Goal: Obtain resource: Download file/media

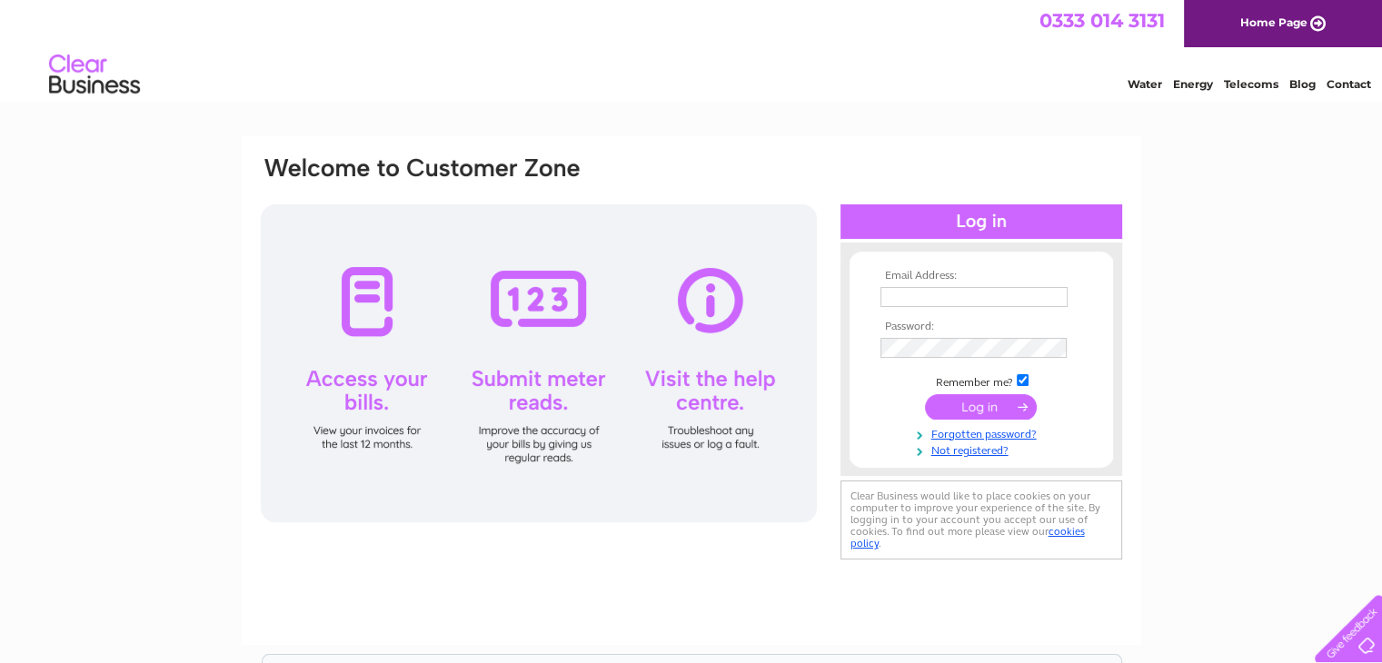
type input "kar-spares@live.co.uk"
click at [995, 406] on input "submit" at bounding box center [981, 406] width 112 height 25
click at [984, 408] on input "submit" at bounding box center [981, 406] width 112 height 25
click at [1007, 421] on td at bounding box center [981, 408] width 211 height 35
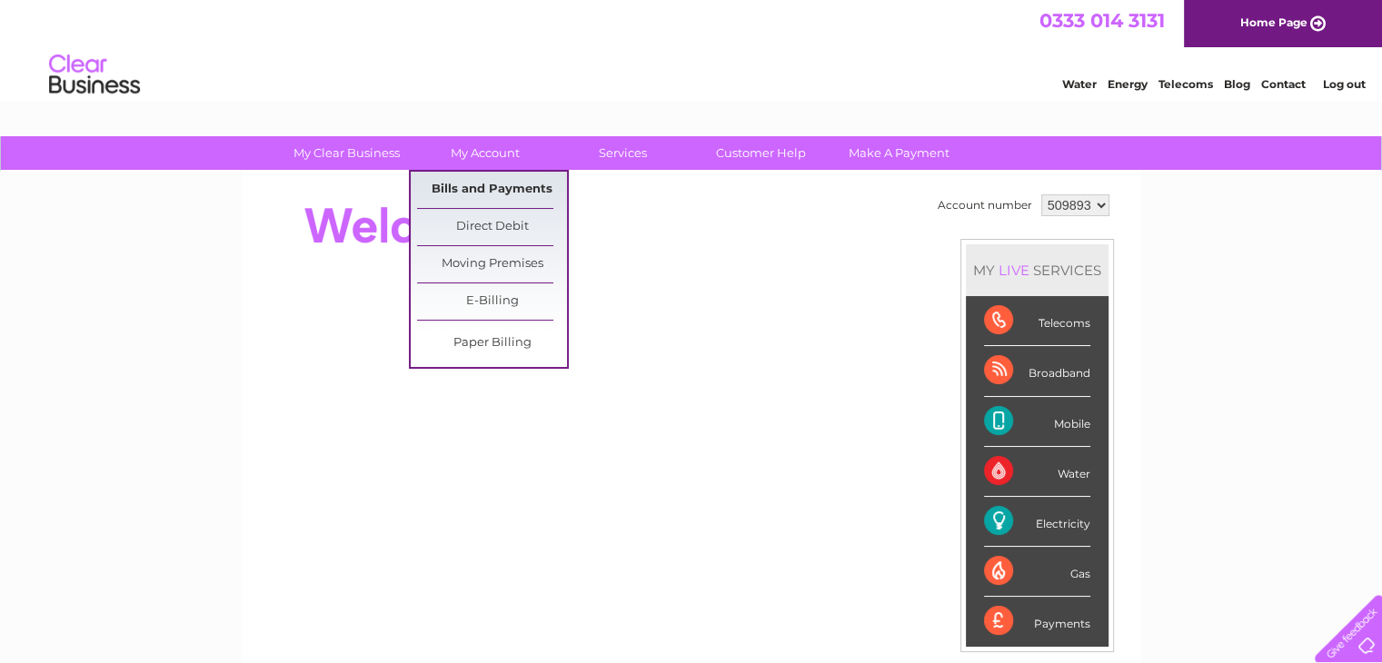
click at [481, 182] on link "Bills and Payments" at bounding box center [492, 190] width 150 height 36
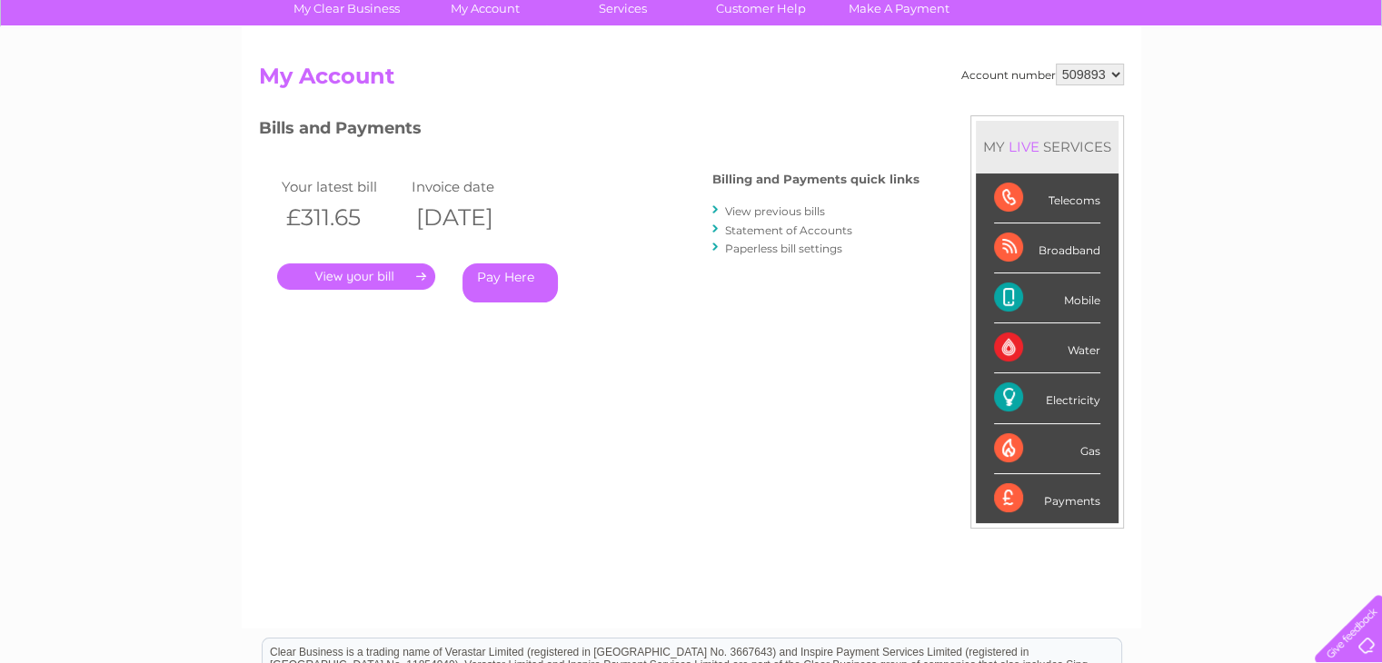
scroll to position [273, 0]
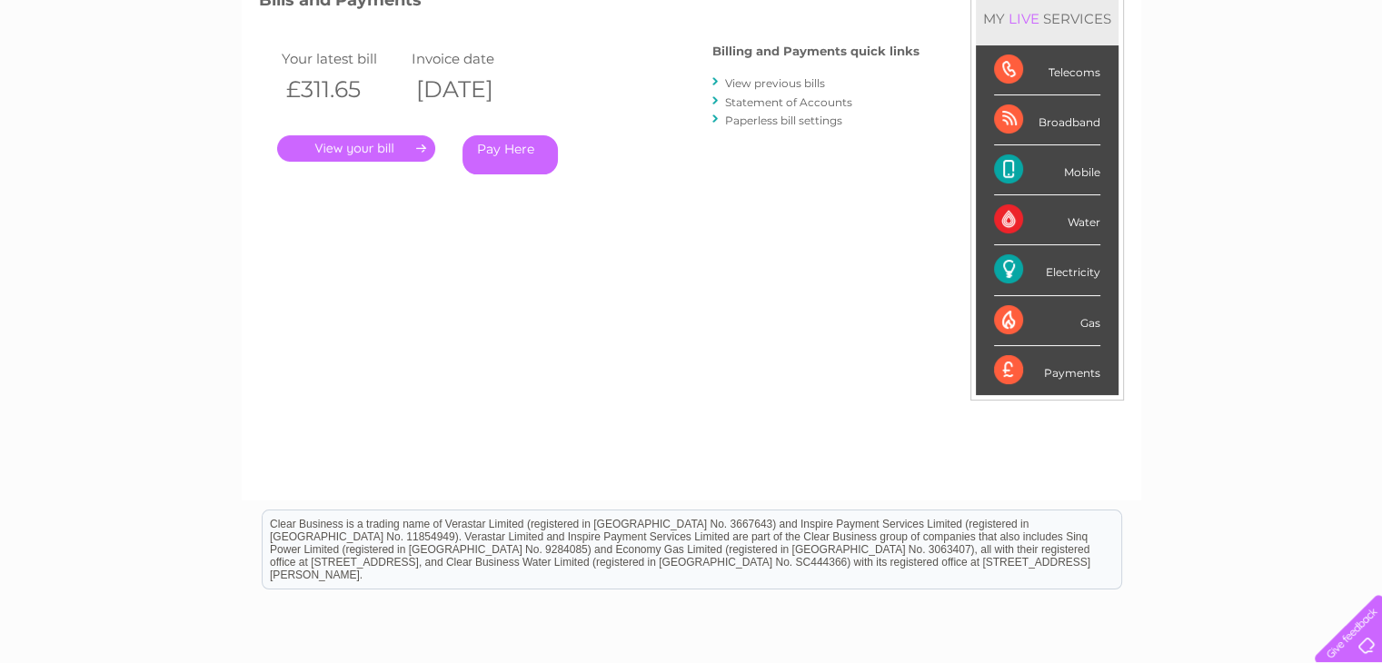
click at [374, 152] on link "." at bounding box center [356, 148] width 158 height 26
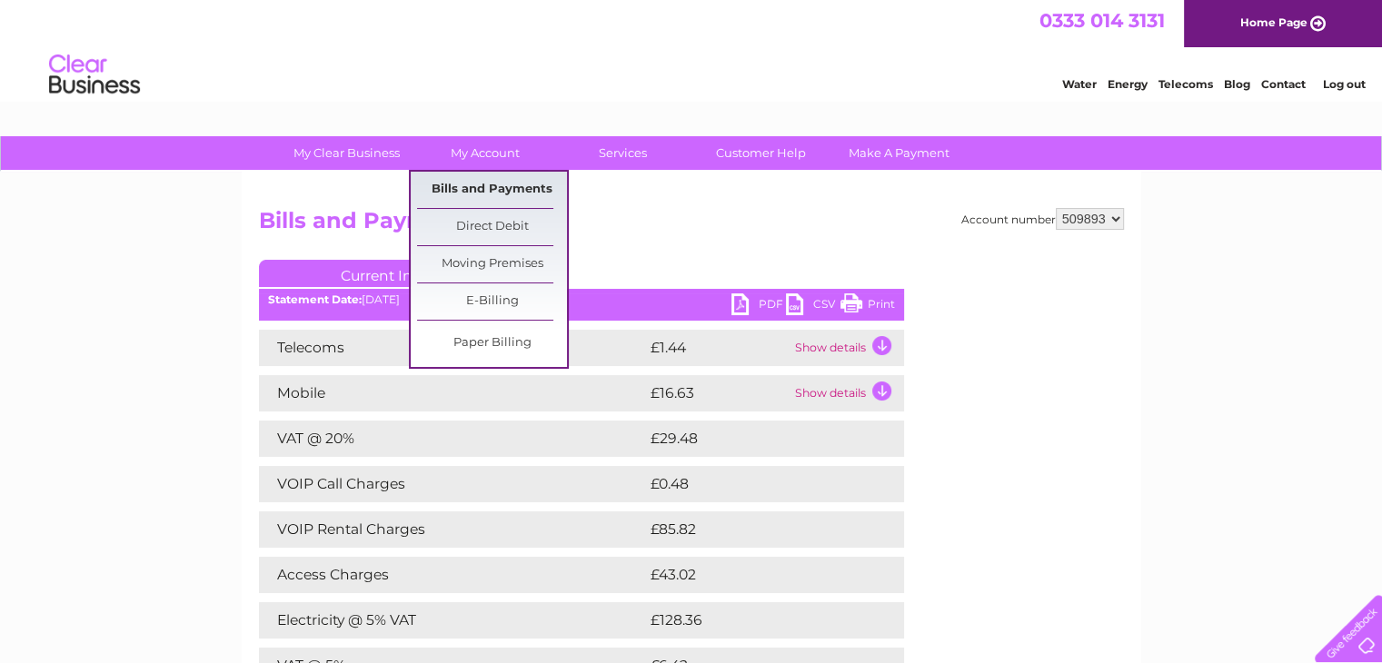
click at [513, 190] on link "Bills and Payments" at bounding box center [492, 190] width 150 height 36
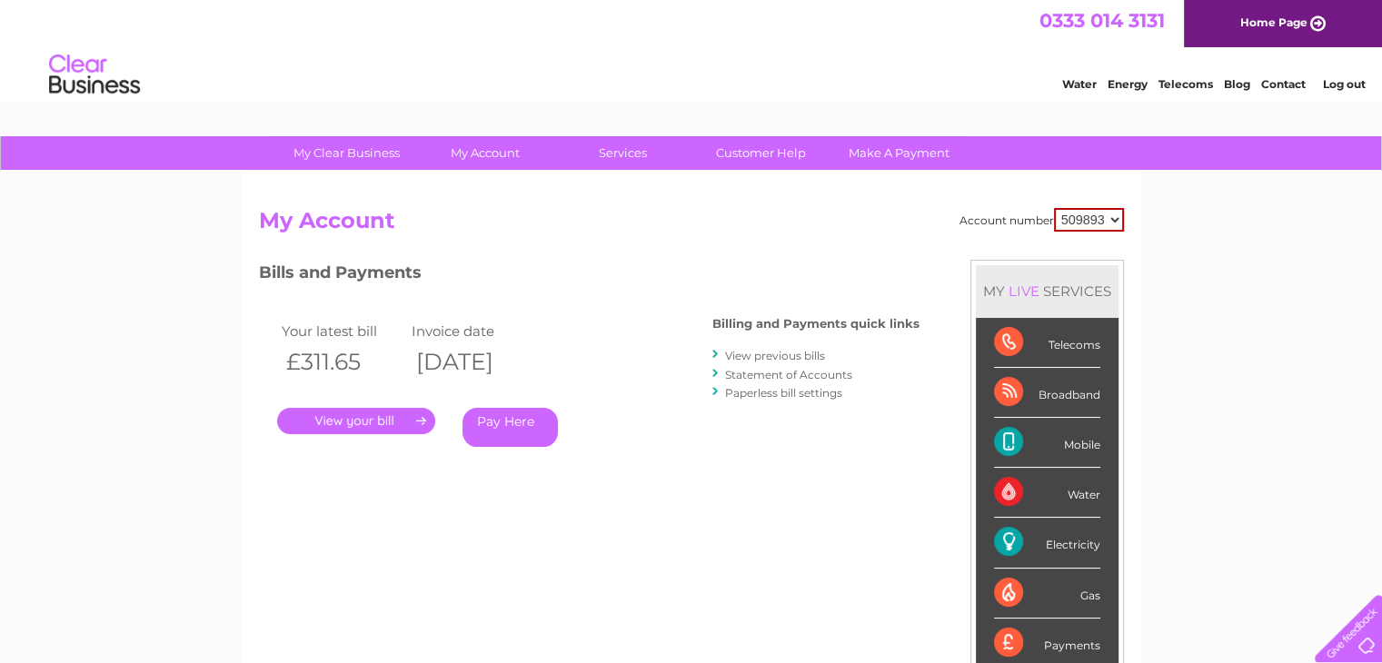
click at [796, 351] on link "View previous bills" at bounding box center [775, 356] width 100 height 14
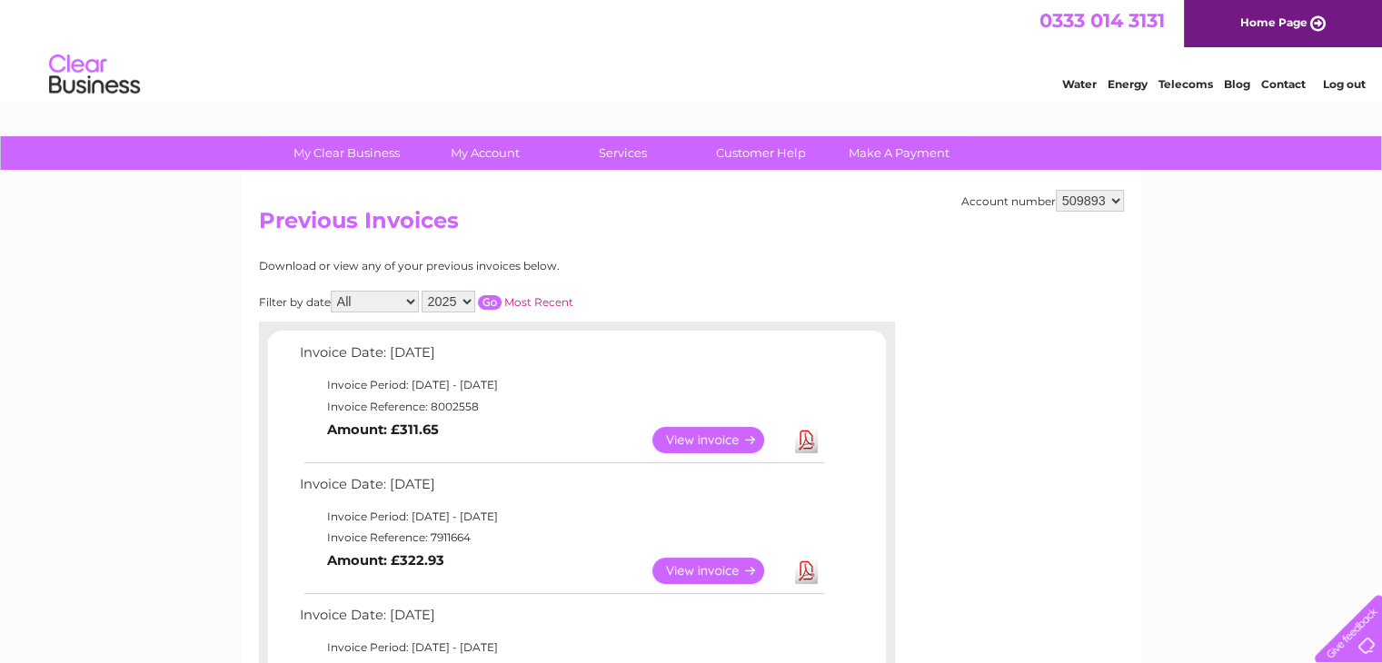
click at [473, 306] on select "2025 2024 2023 2022" at bounding box center [449, 302] width 54 height 22
select select "2024"
click at [424, 291] on select "2025 2024 2023 2022" at bounding box center [449, 302] width 54 height 22
click at [488, 303] on input "button" at bounding box center [490, 302] width 24 height 15
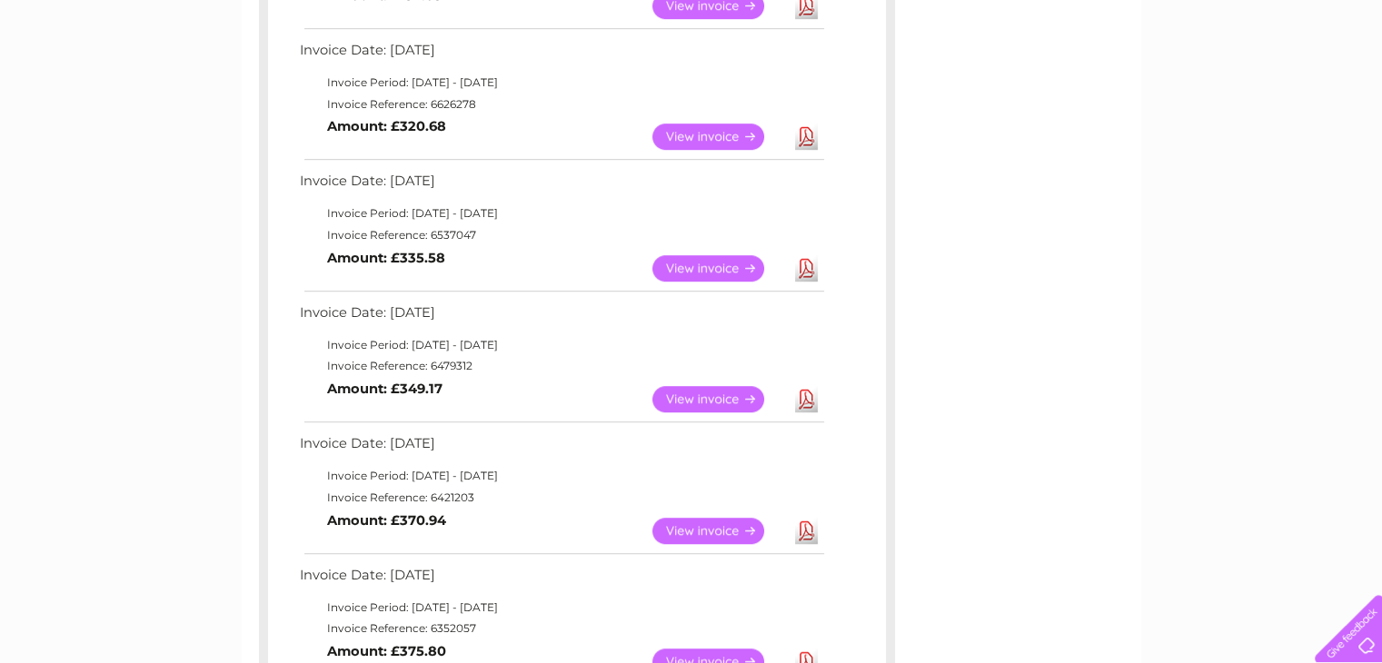
scroll to position [1182, 0]
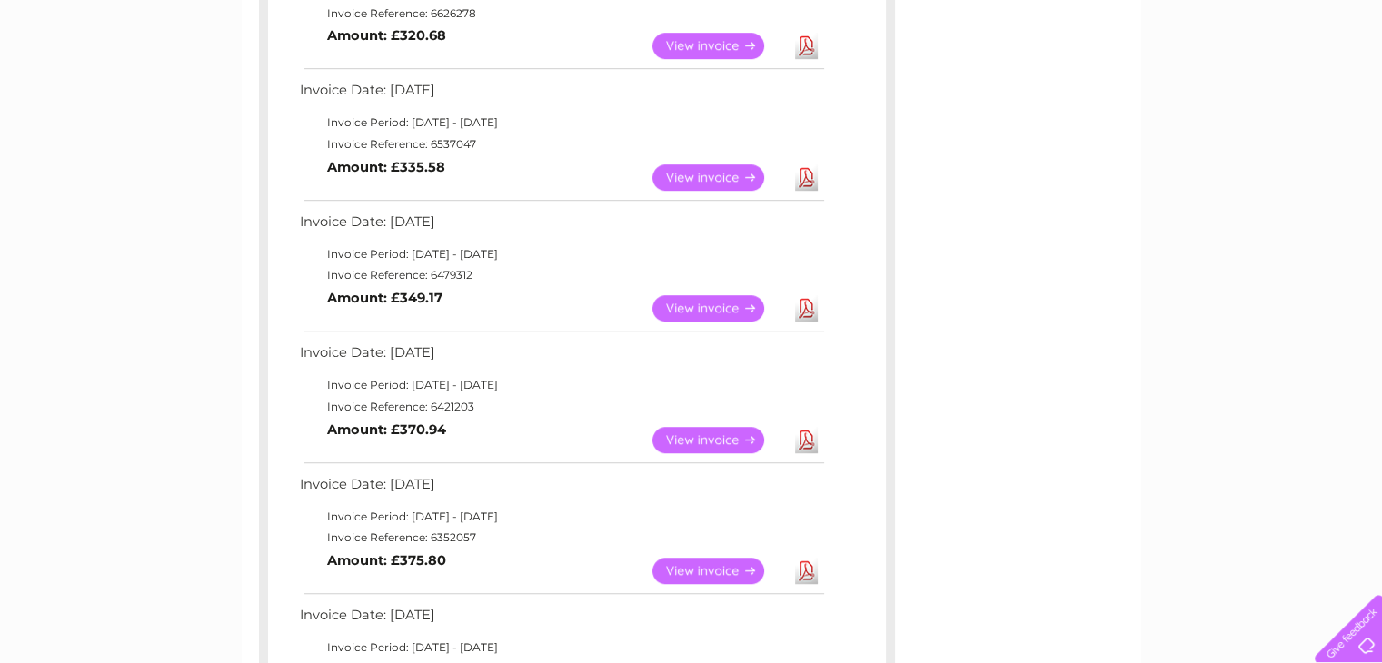
click at [691, 309] on link "View" at bounding box center [720, 308] width 134 height 26
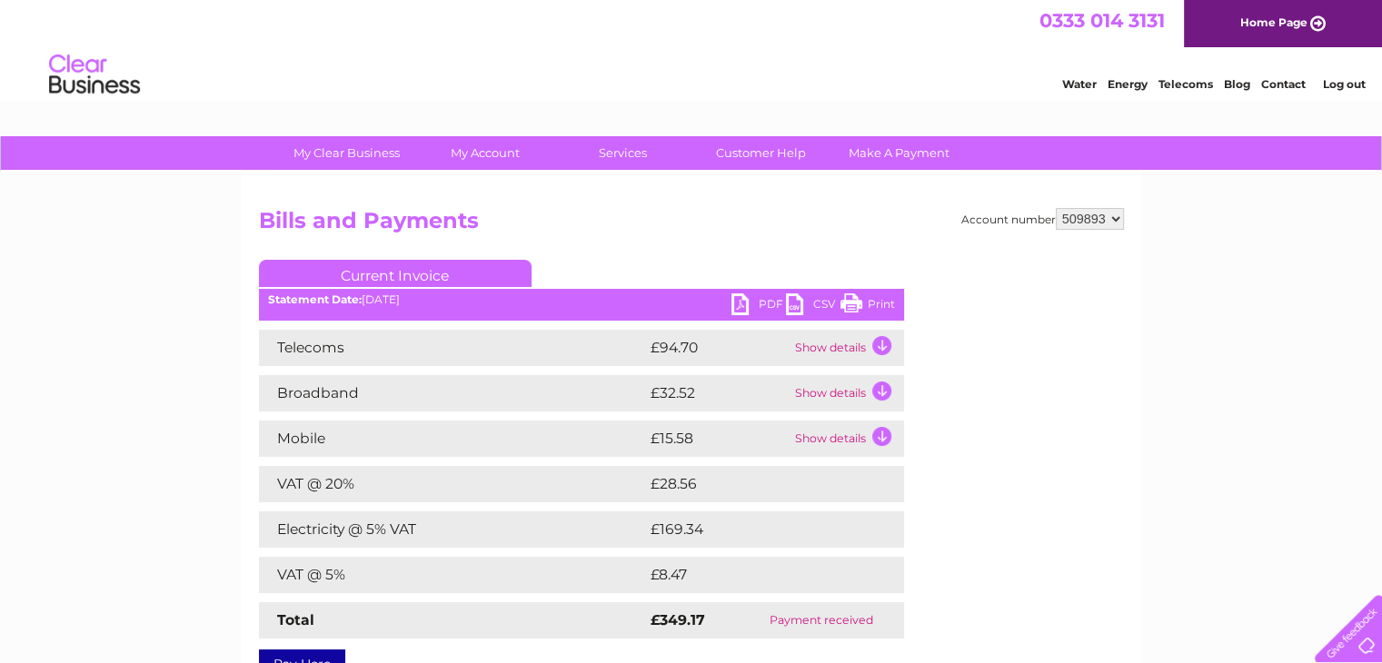
click at [754, 301] on link "PDF" at bounding box center [759, 307] width 55 height 26
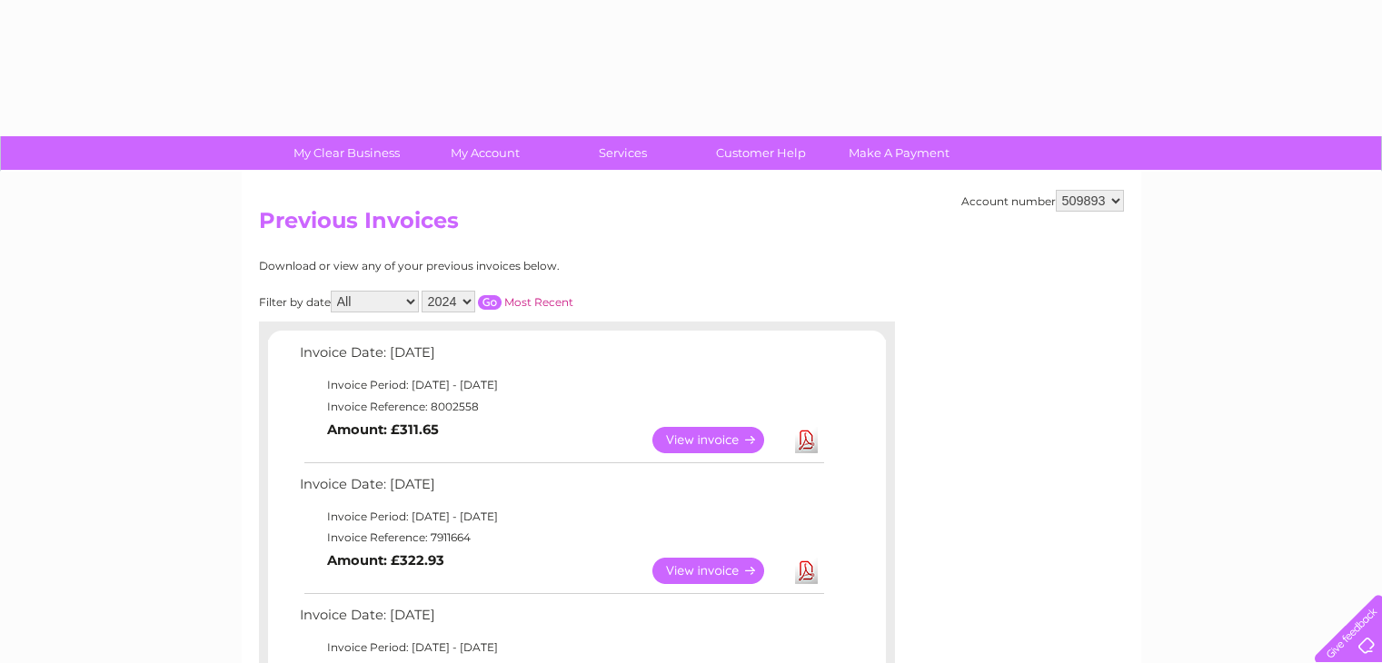
select select "2024"
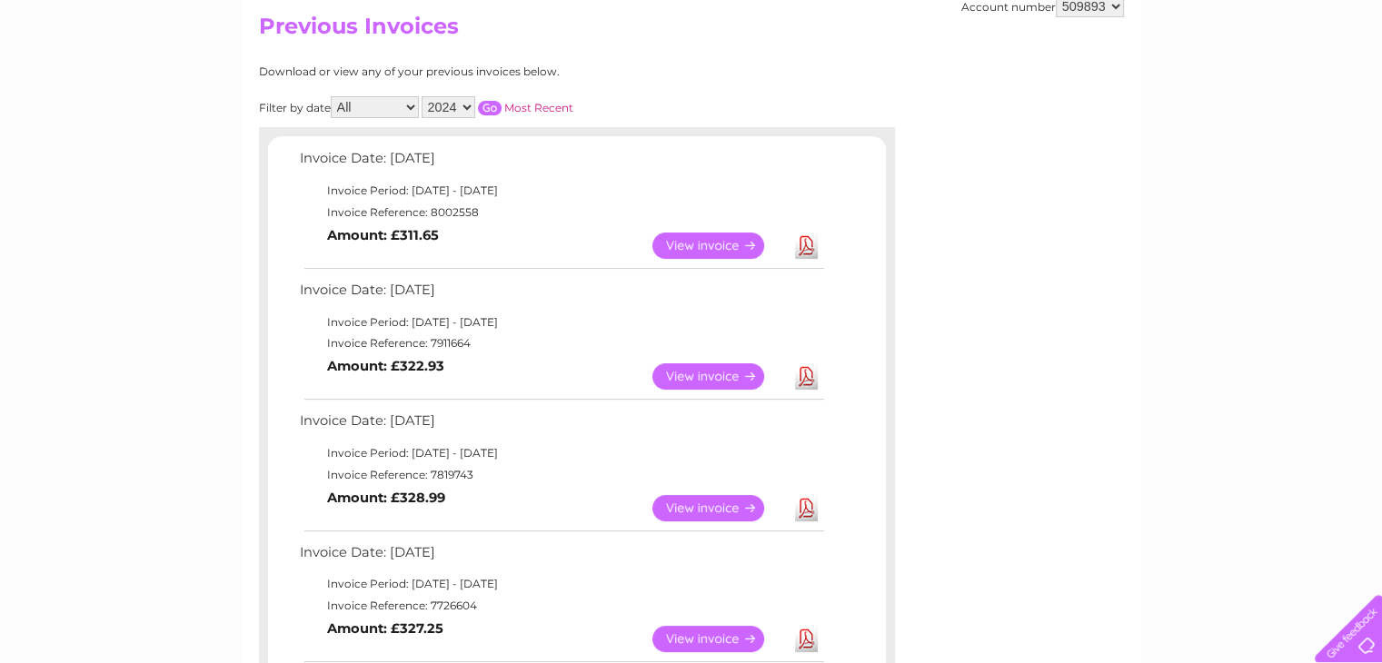
scroll to position [45, 0]
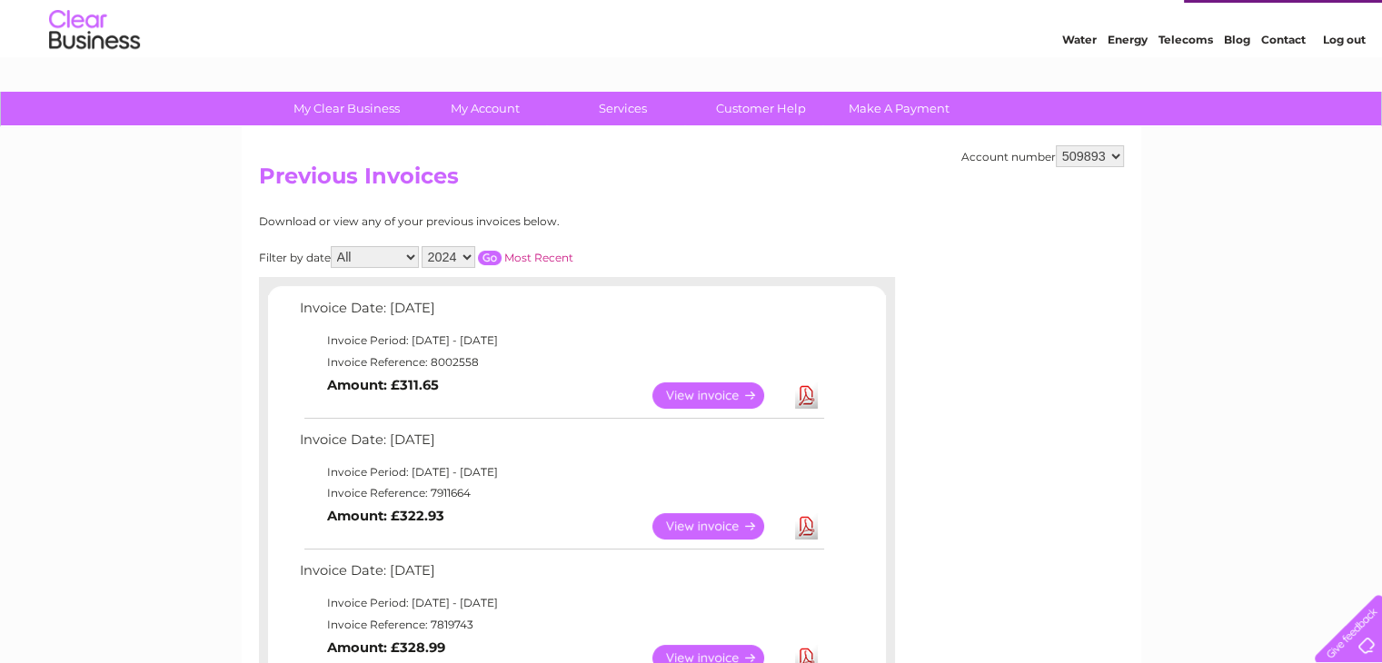
click at [487, 256] on input "button" at bounding box center [490, 258] width 24 height 15
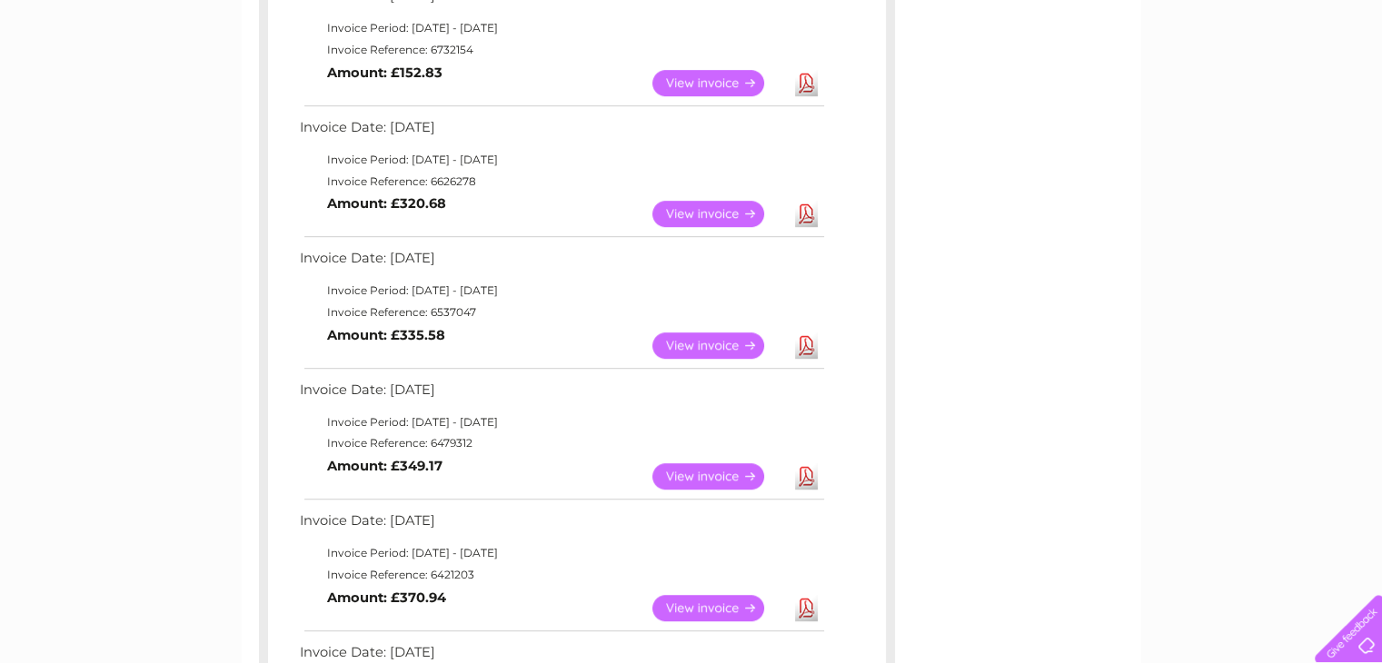
scroll to position [1044, 0]
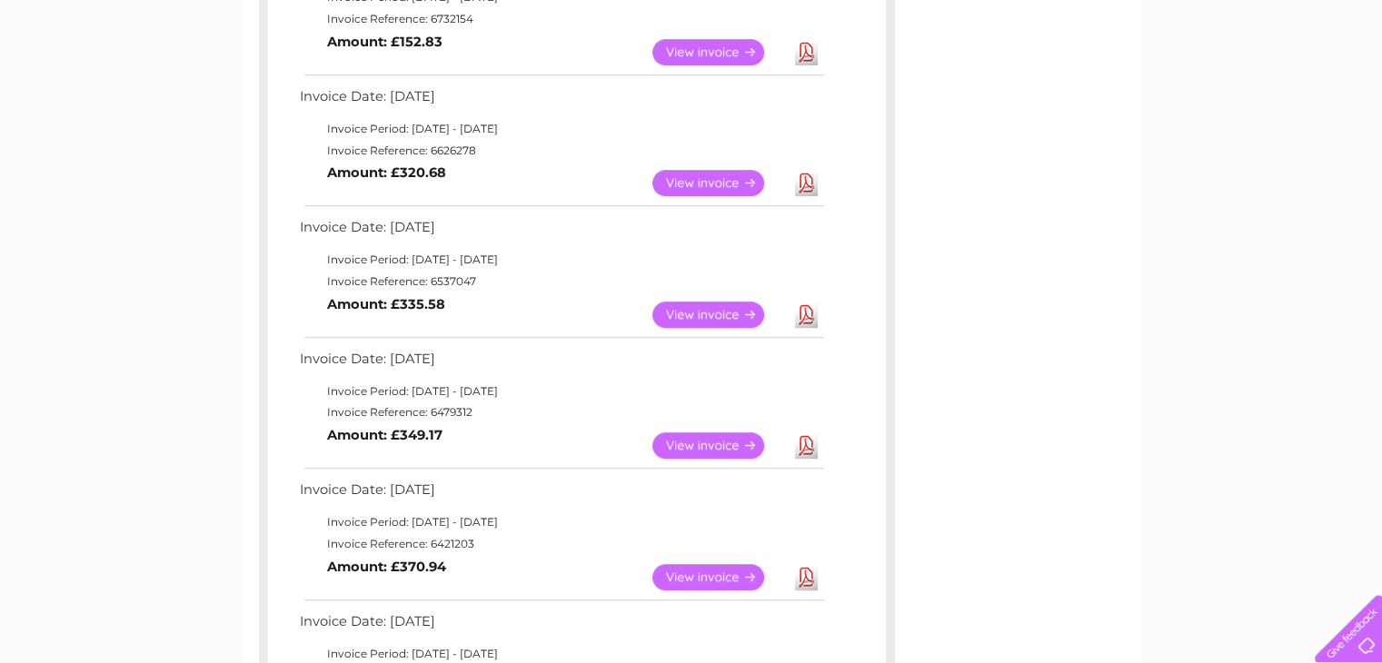
click at [733, 320] on link "View" at bounding box center [720, 315] width 134 height 26
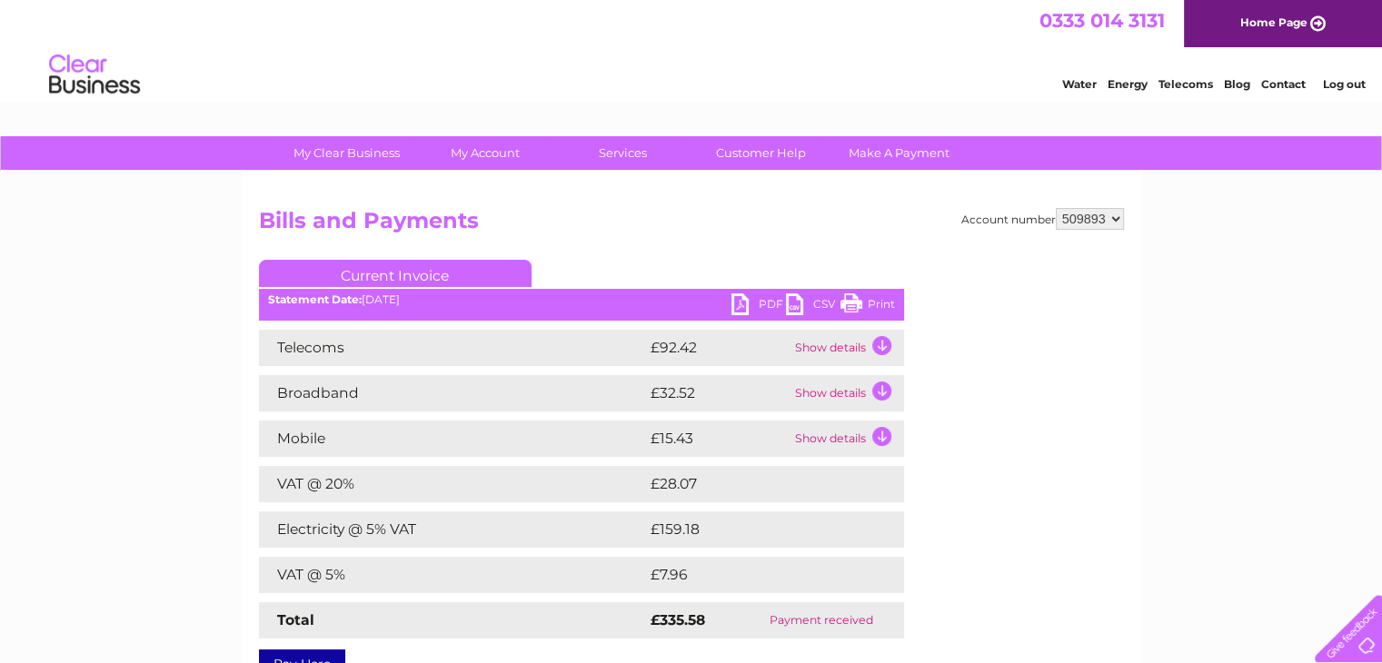
click at [732, 303] on link "PDF" at bounding box center [759, 307] width 55 height 26
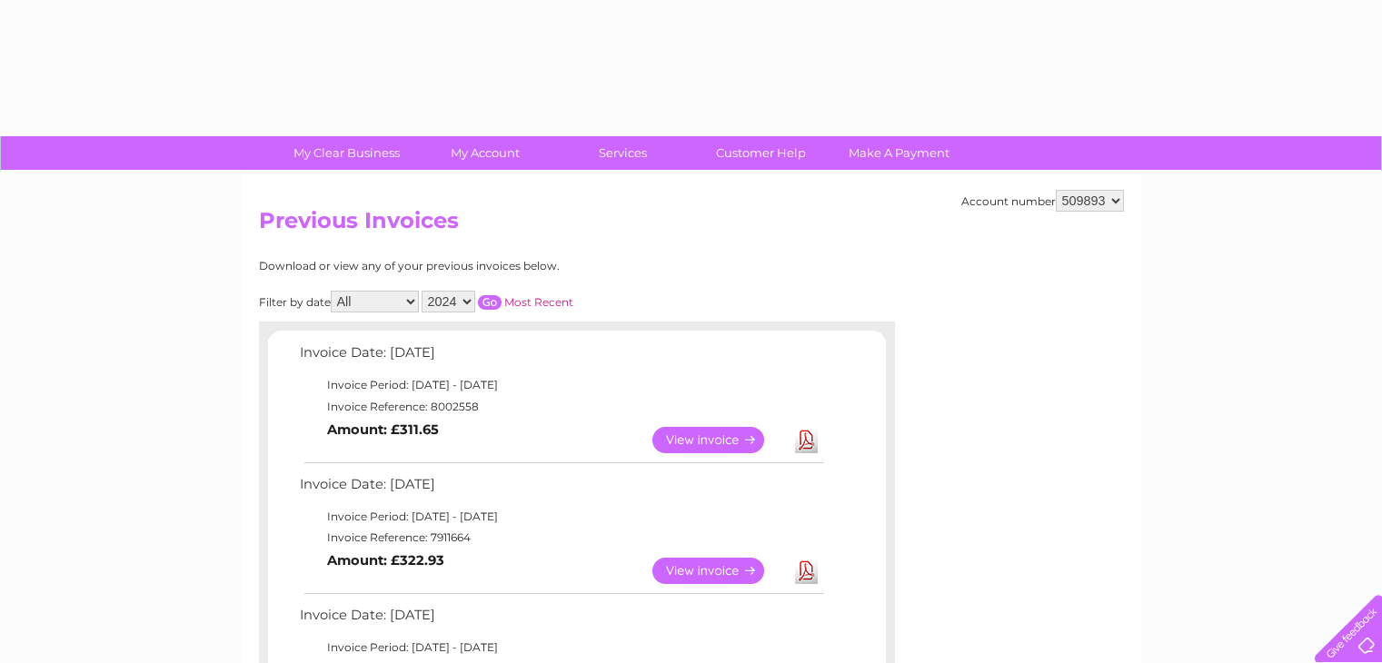
select select "2024"
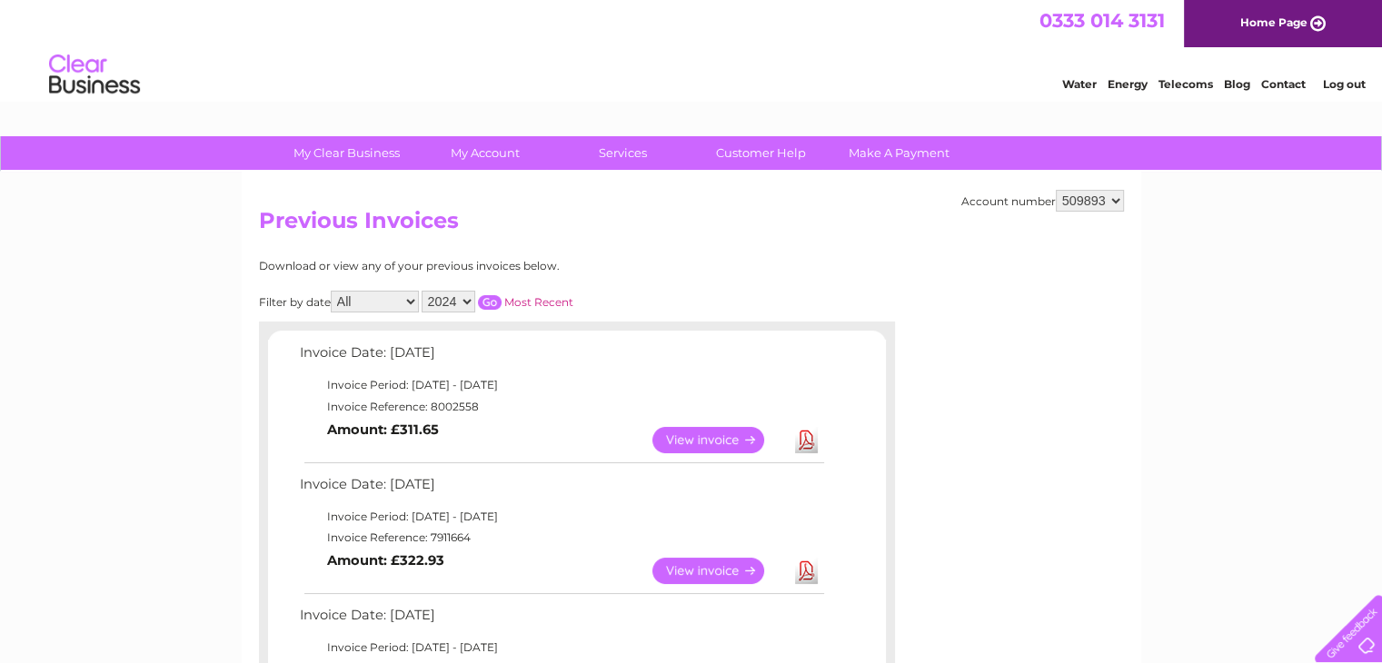
click at [463, 303] on select "2025 2024 2023 2022" at bounding box center [449, 302] width 54 height 22
click at [493, 301] on input "button" at bounding box center [490, 302] width 24 height 15
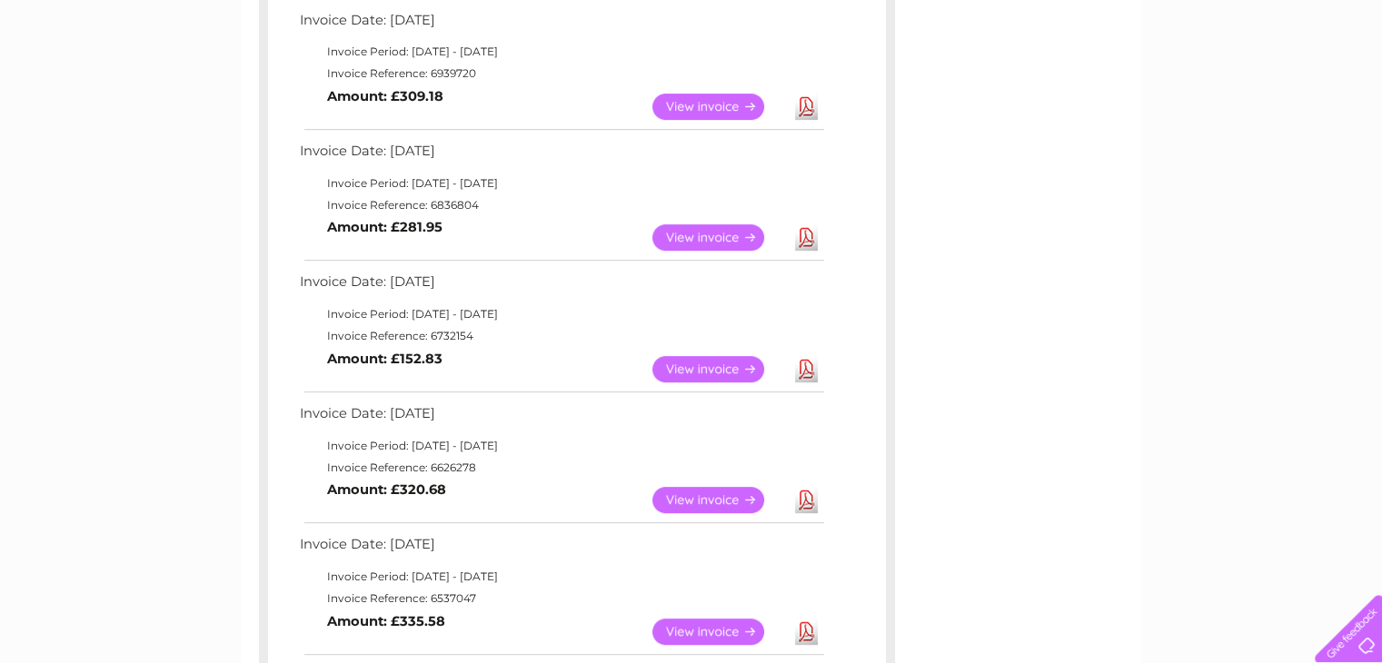
scroll to position [818, 0]
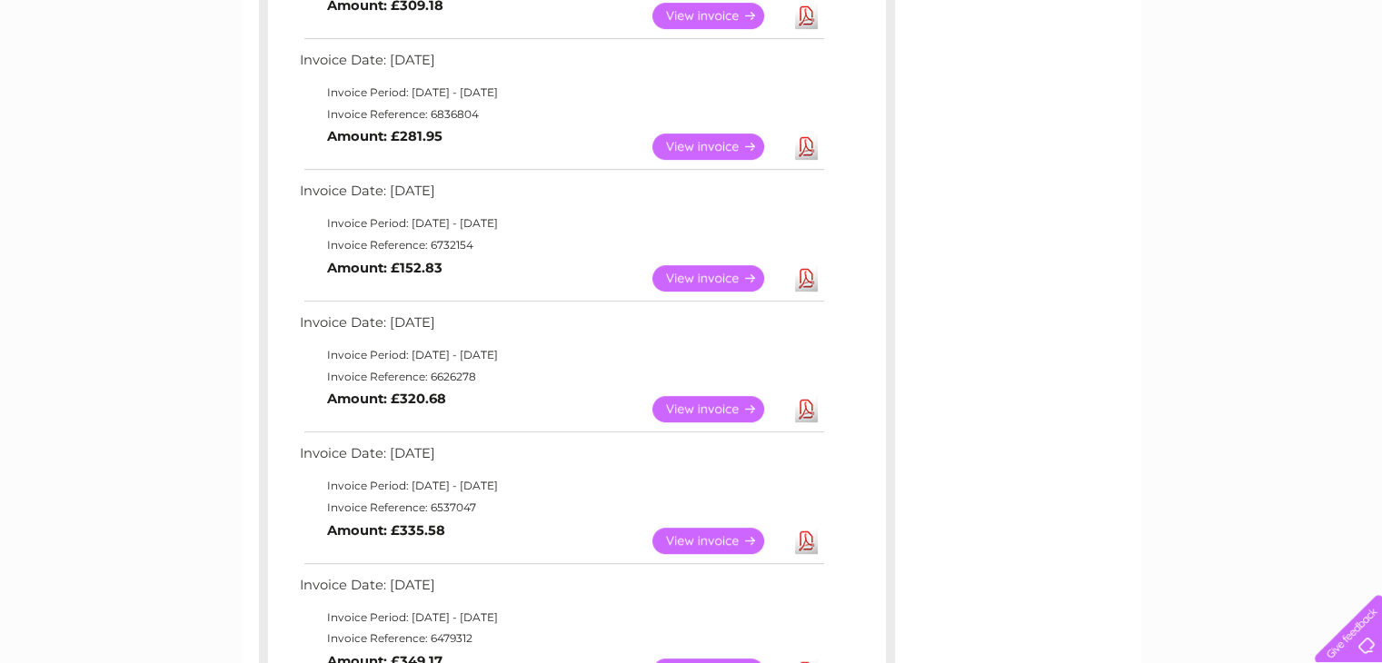
click at [704, 408] on link "View" at bounding box center [720, 409] width 134 height 26
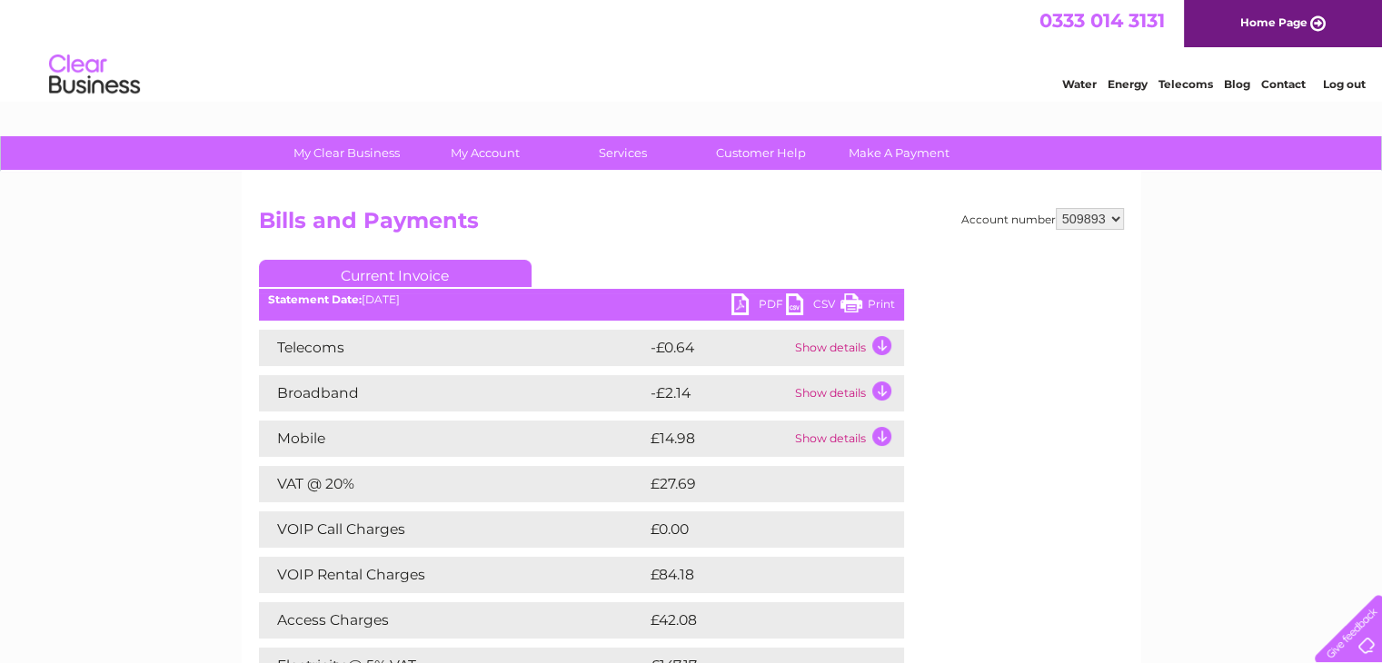
click at [873, 305] on link "Print" at bounding box center [868, 307] width 55 height 26
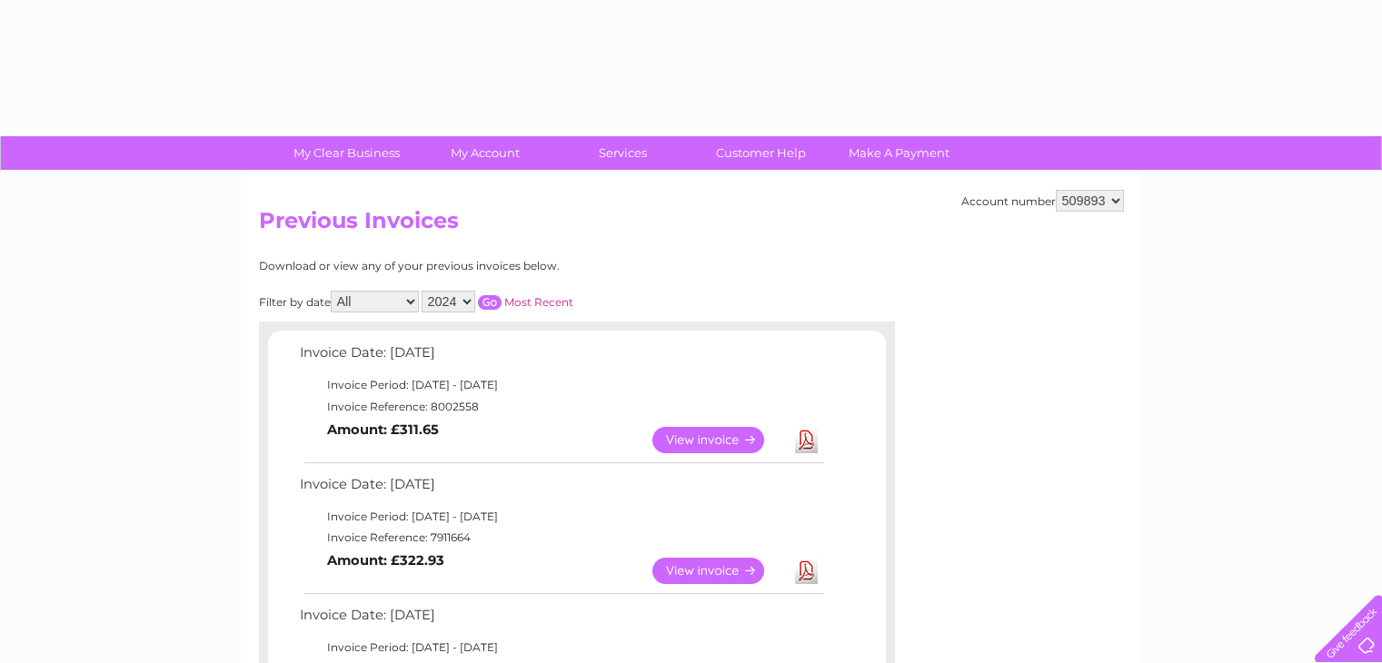
select select "2024"
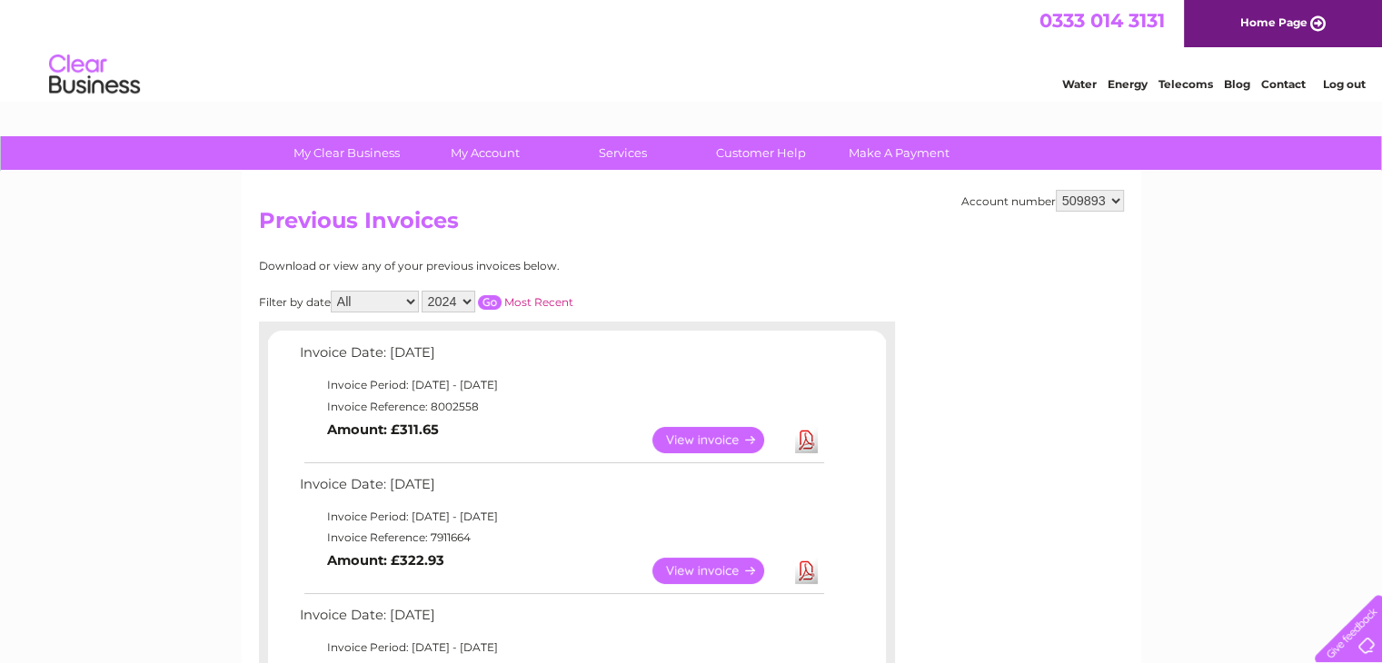
click at [474, 295] on select "2025 2024 2023 2022" at bounding box center [449, 302] width 54 height 22
click at [424, 291] on select "2025 2024 2023 2022" at bounding box center [449, 302] width 54 height 22
click at [489, 303] on input "button" at bounding box center [490, 302] width 24 height 15
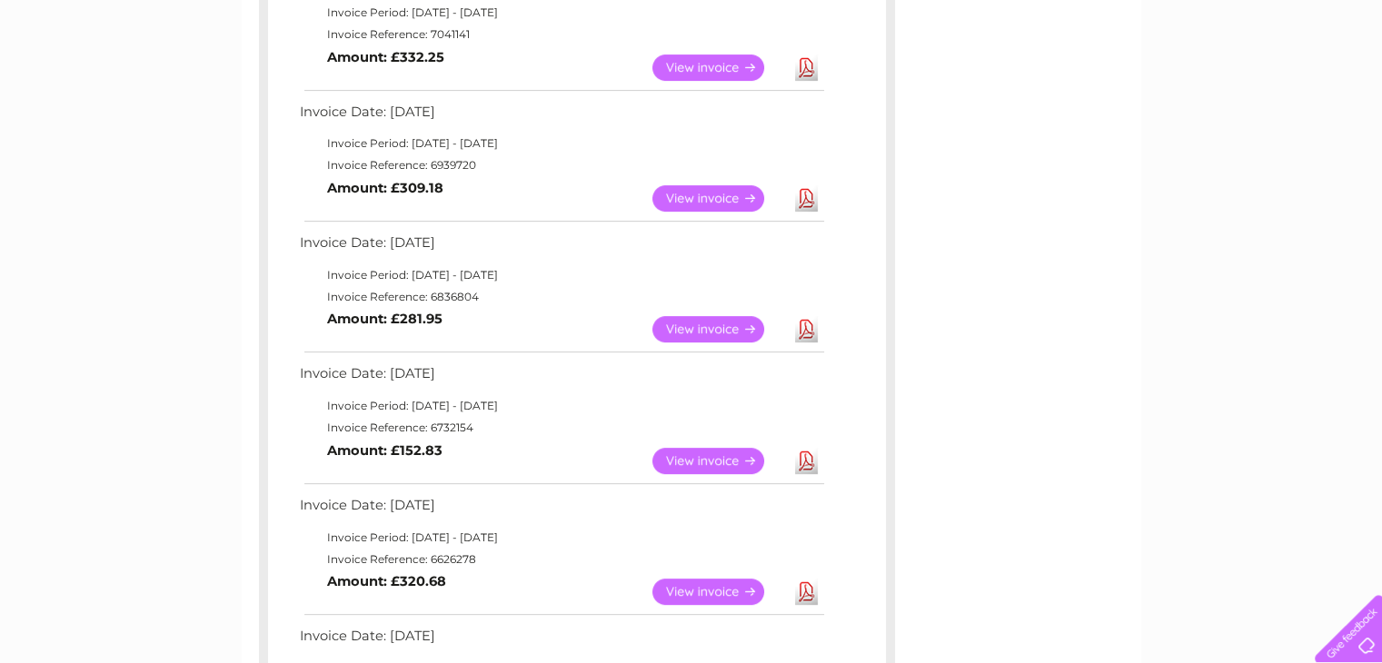
scroll to position [636, 0]
click at [725, 451] on link "View" at bounding box center [720, 460] width 134 height 26
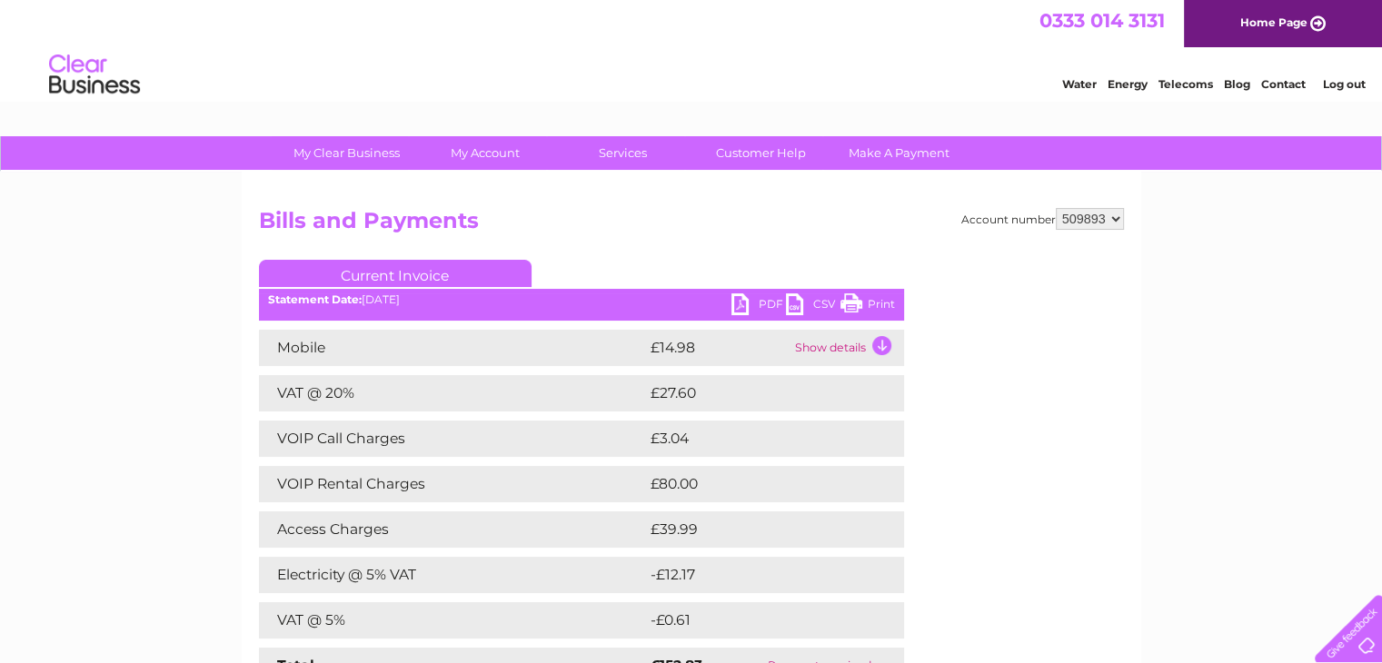
click at [863, 306] on link "Print" at bounding box center [868, 307] width 55 height 26
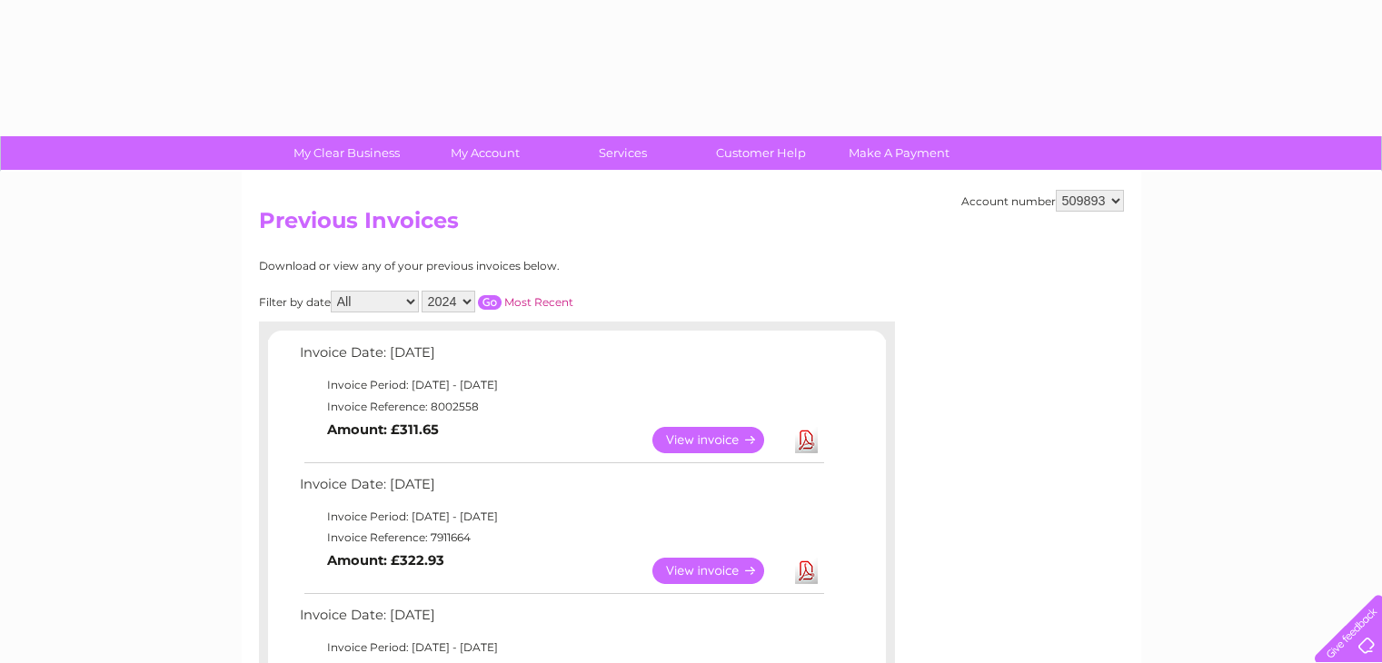
select select "2024"
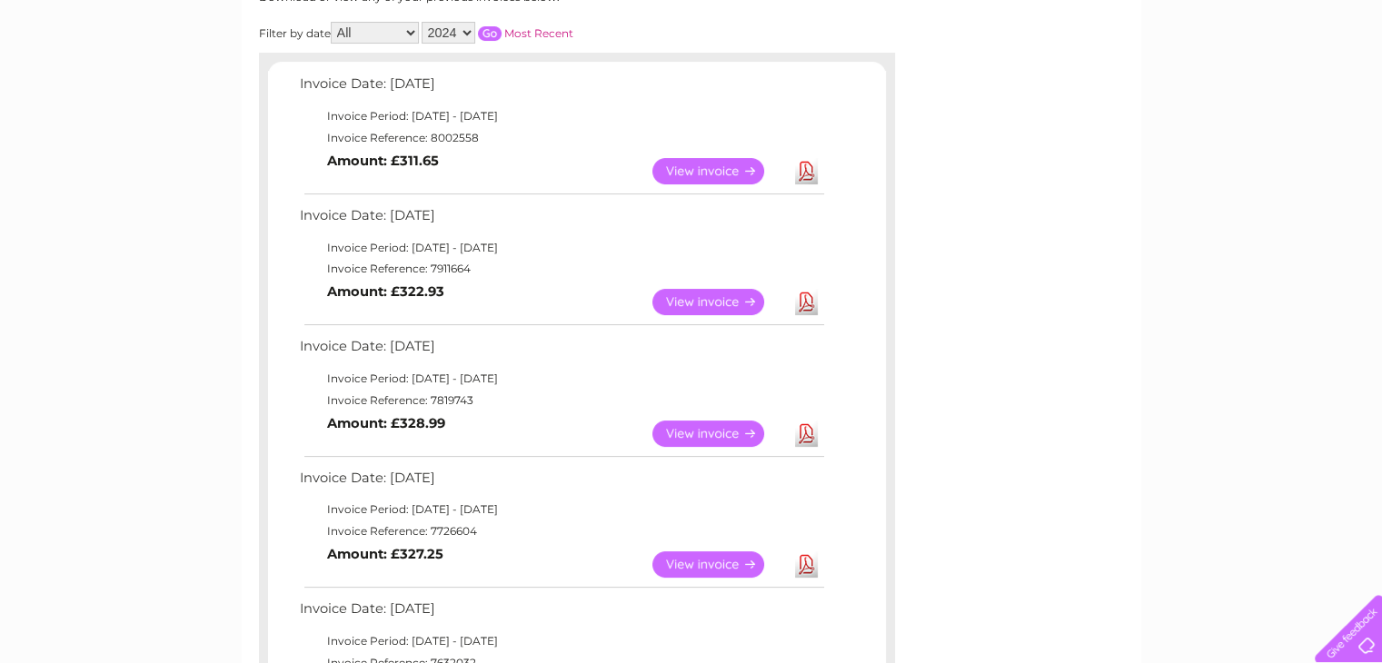
scroll to position [87, 0]
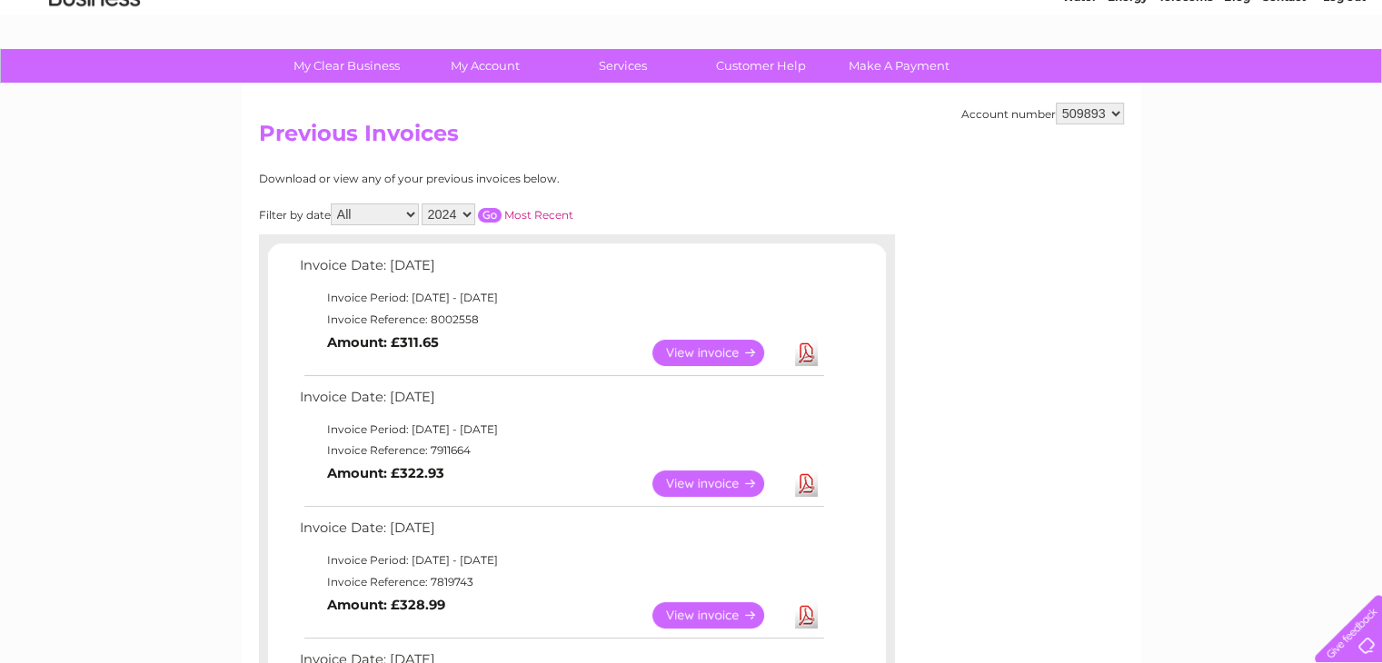
click at [496, 218] on input "button" at bounding box center [490, 215] width 24 height 15
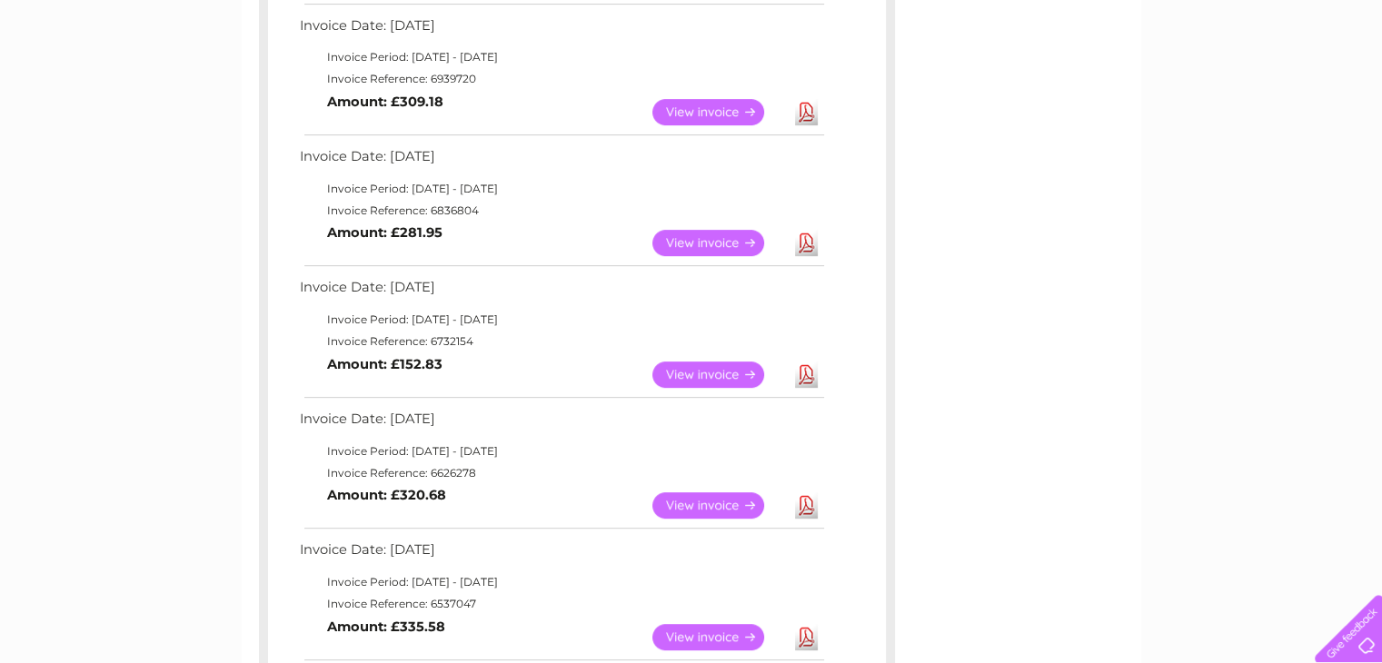
scroll to position [723, 0]
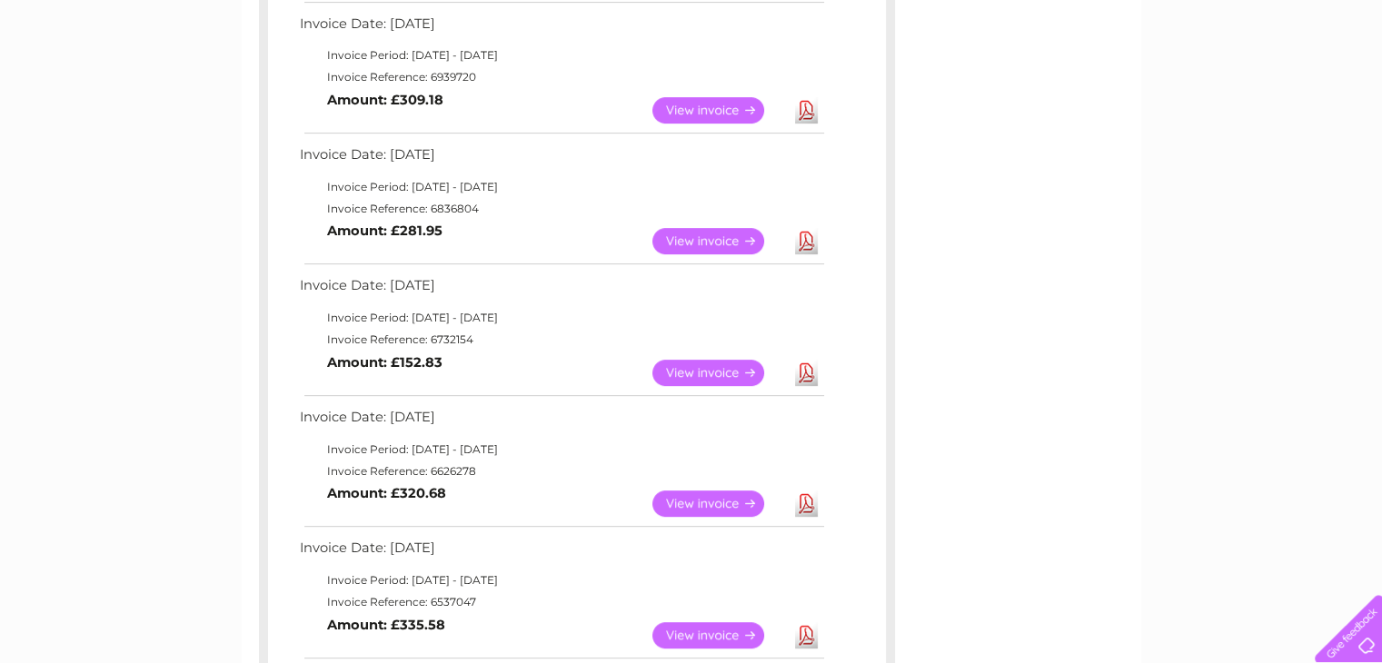
click at [722, 244] on link "View" at bounding box center [720, 241] width 134 height 26
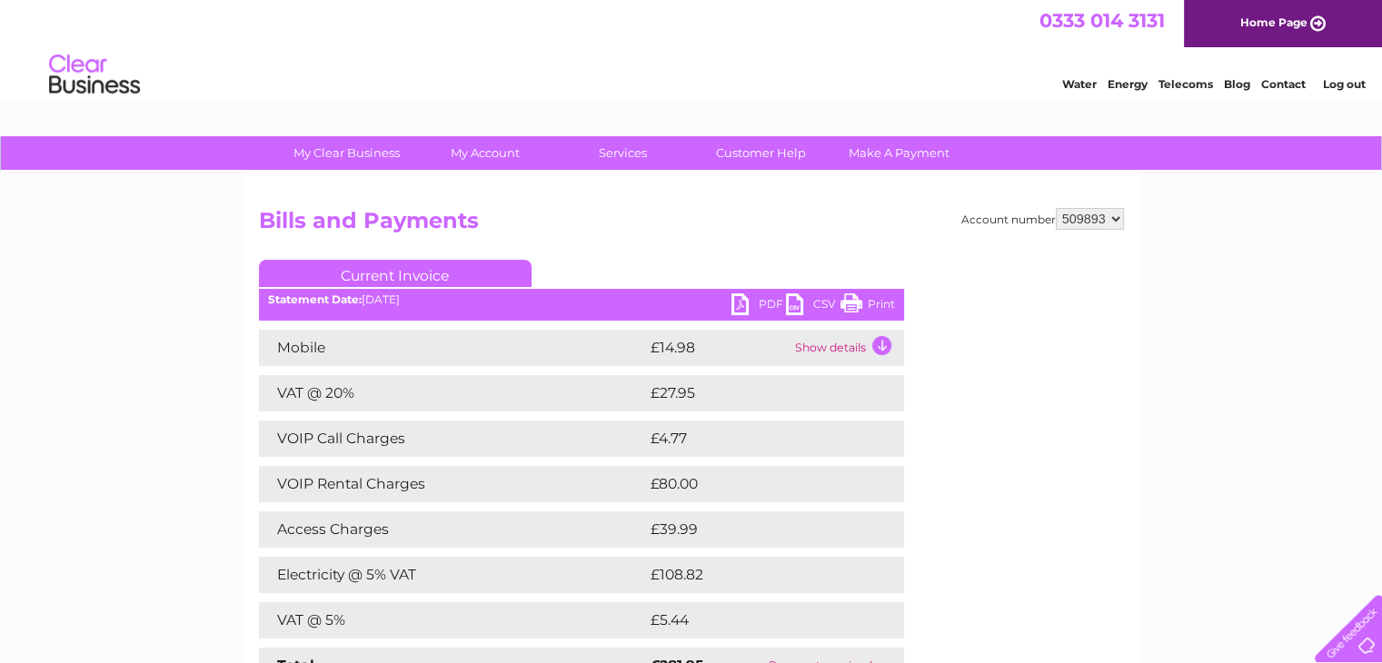
click at [873, 303] on link "Print" at bounding box center [868, 307] width 55 height 26
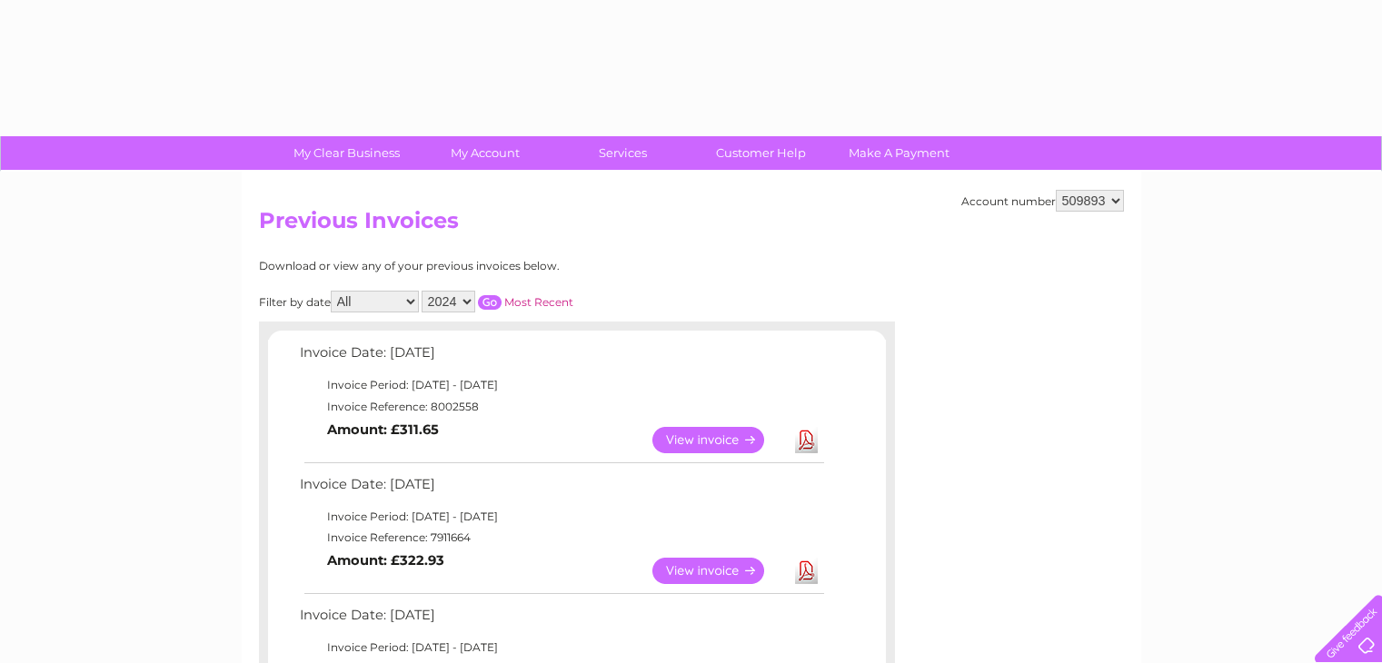
select select "2024"
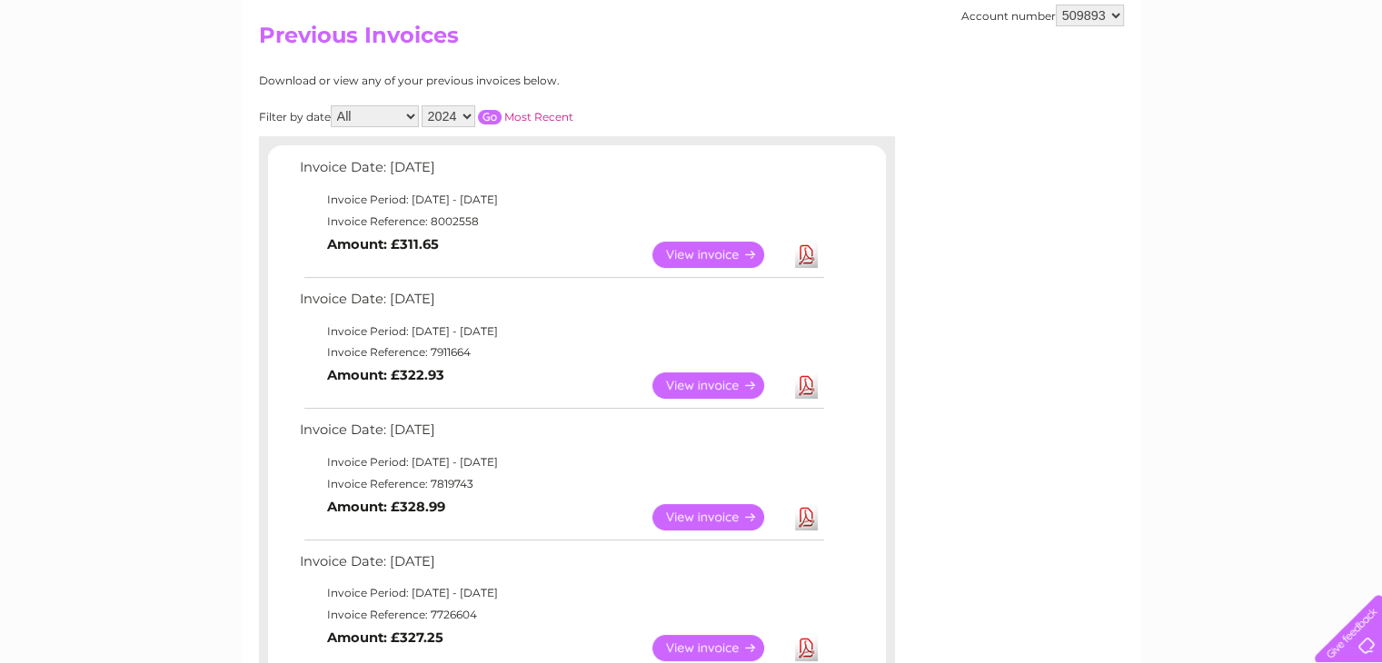
scroll to position [87, 0]
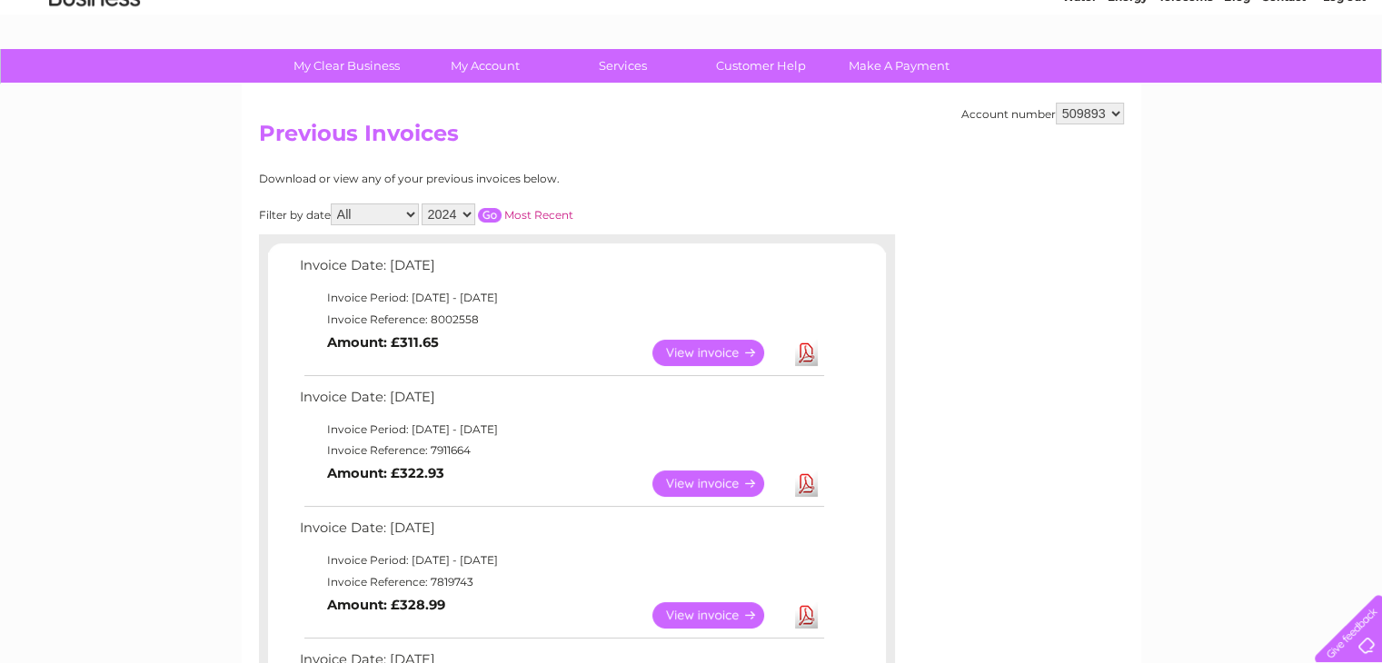
click at [494, 219] on input "button" at bounding box center [490, 215] width 24 height 15
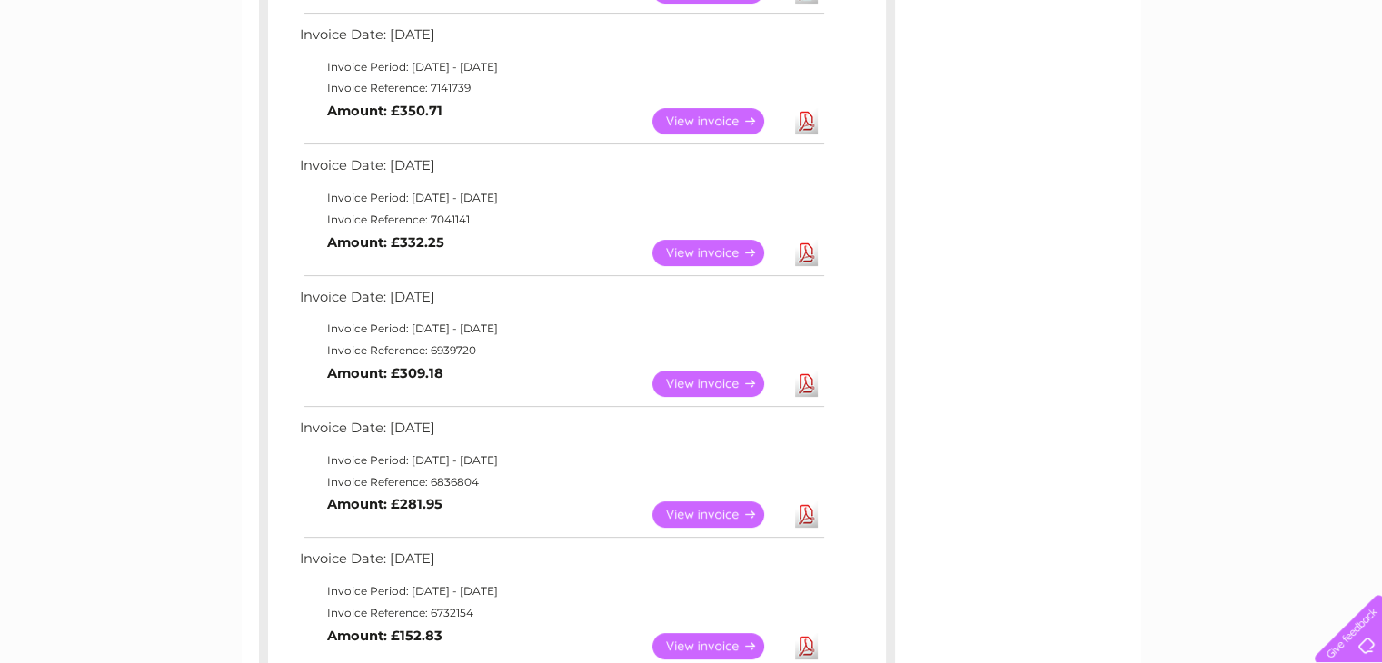
scroll to position [451, 0]
click at [713, 383] on link "View" at bounding box center [720, 383] width 134 height 26
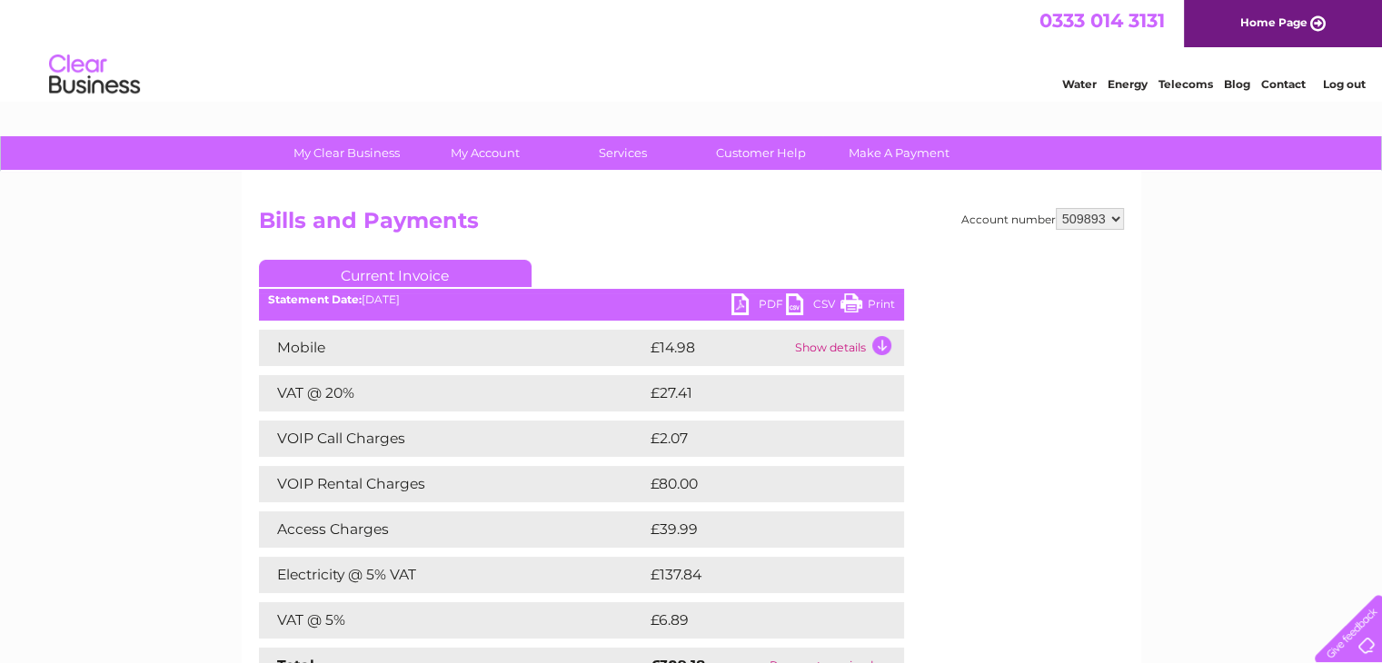
click at [873, 299] on link "Print" at bounding box center [868, 307] width 55 height 26
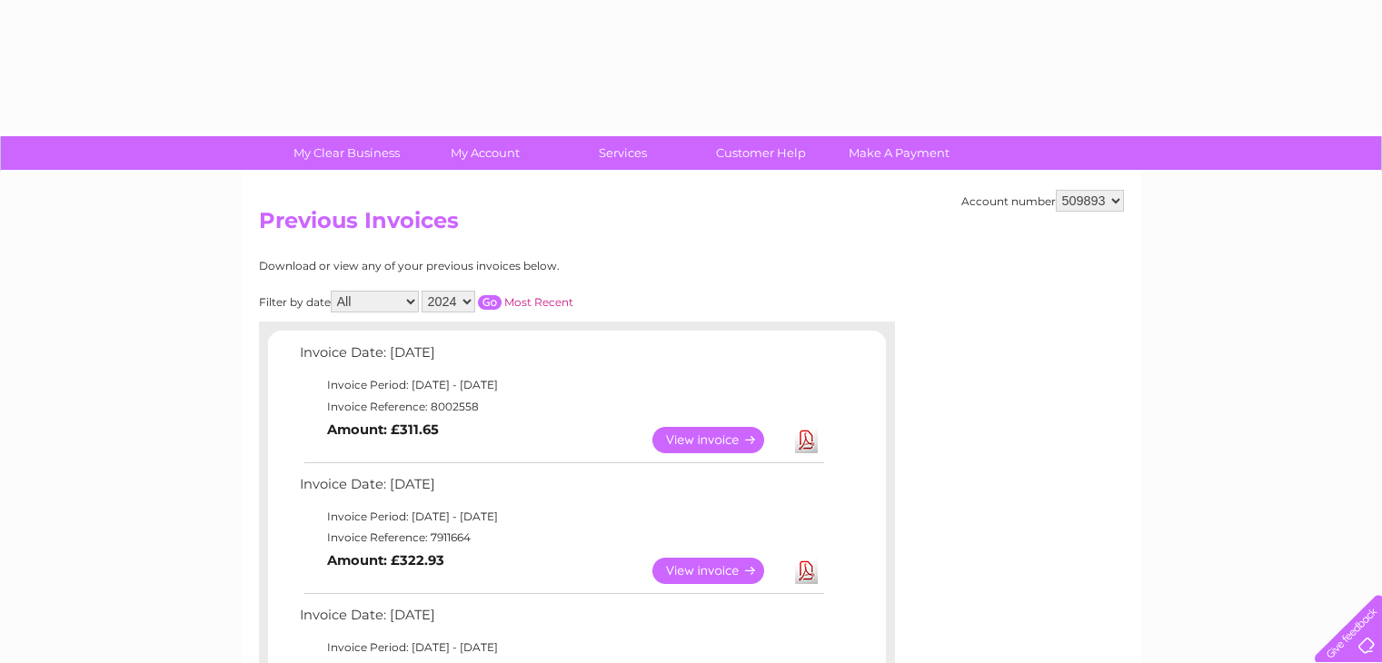
select select "2024"
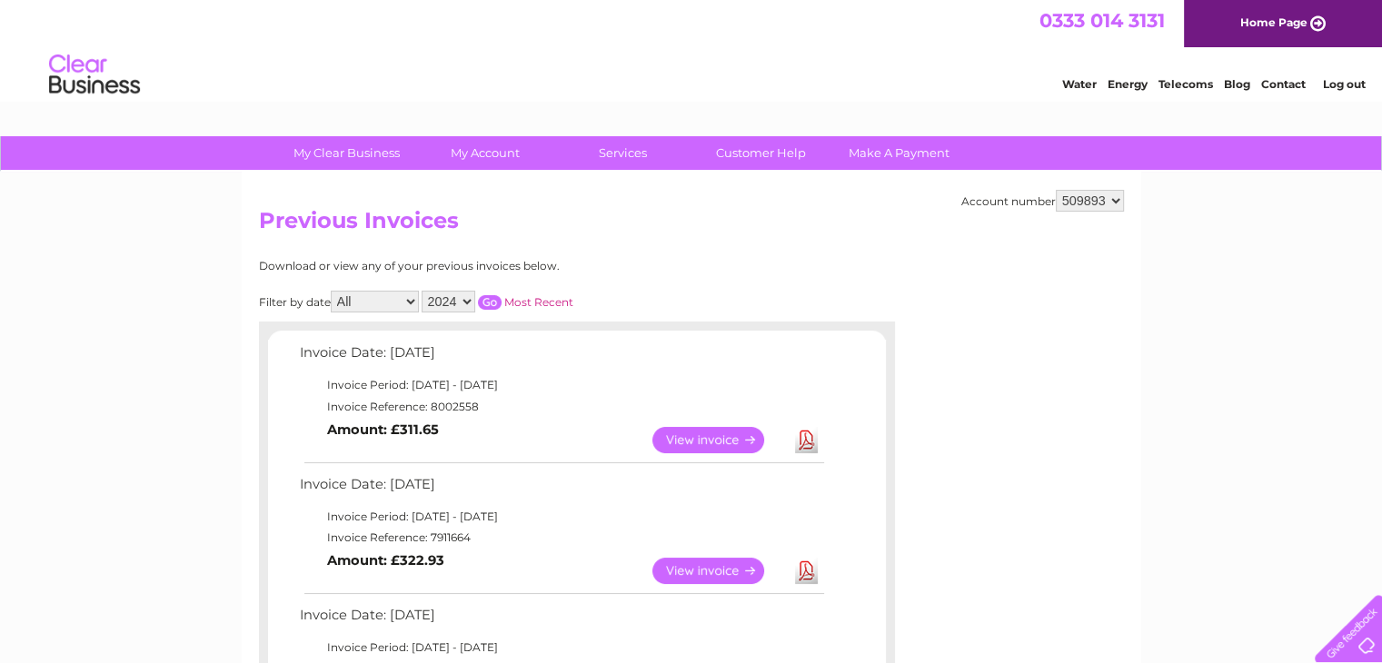
click at [496, 302] on input "button" at bounding box center [490, 302] width 24 height 15
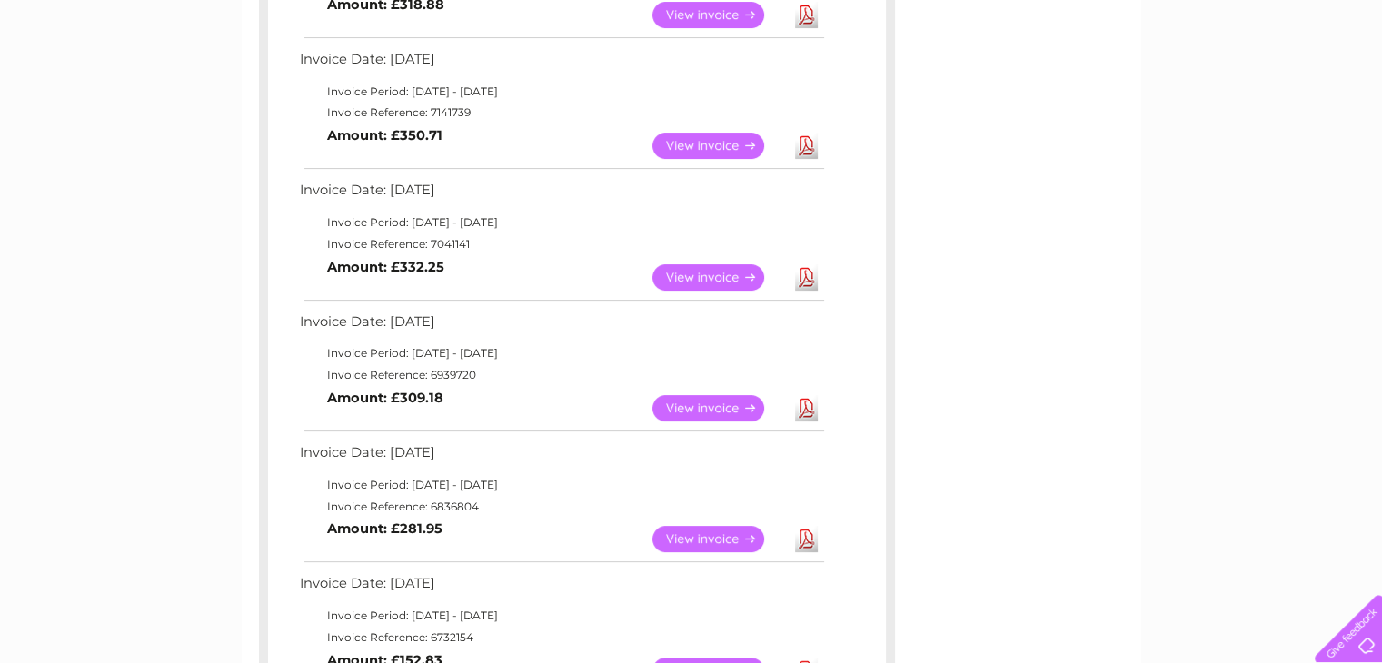
scroll to position [454, 0]
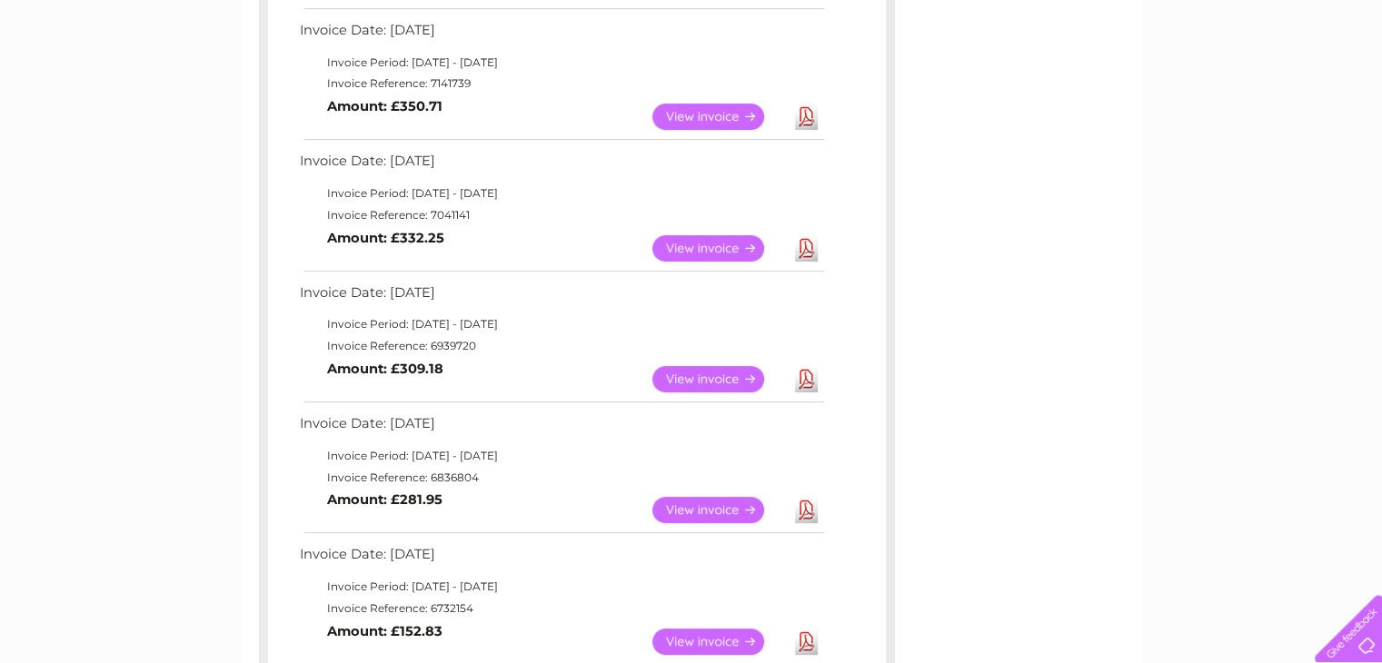
click at [707, 245] on link "View" at bounding box center [720, 248] width 134 height 26
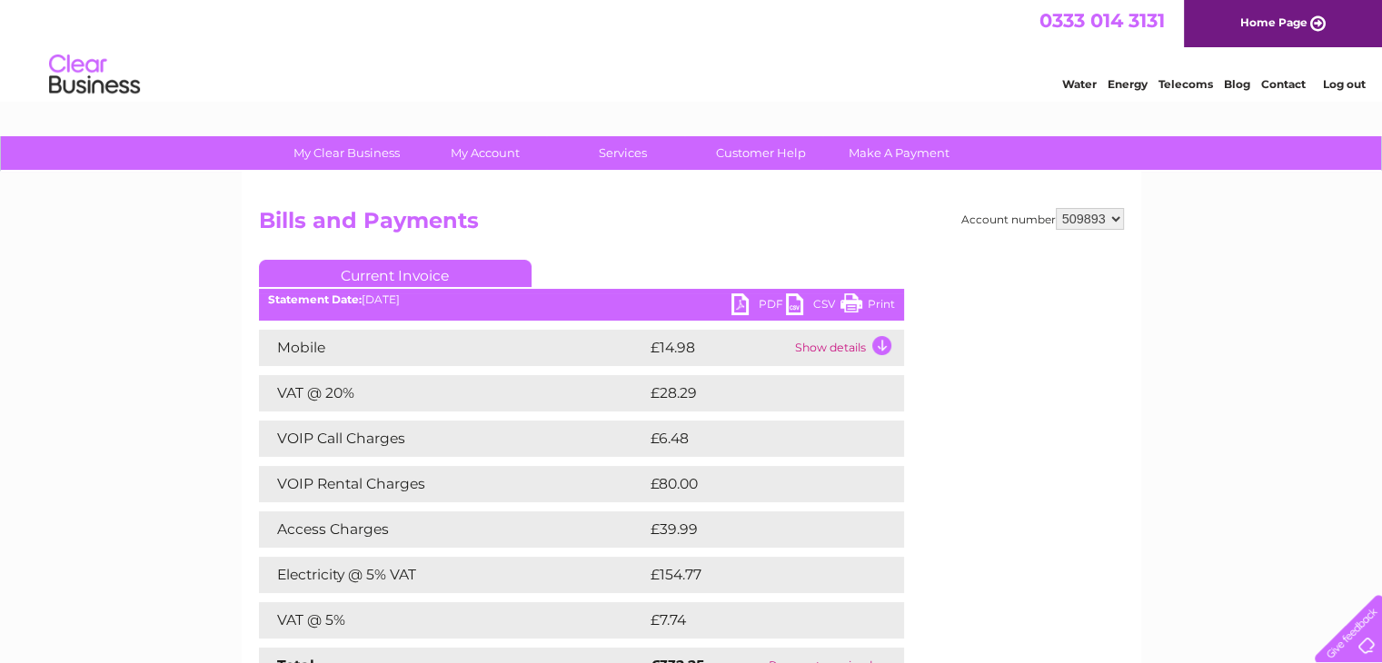
click at [883, 308] on link "Print" at bounding box center [868, 307] width 55 height 26
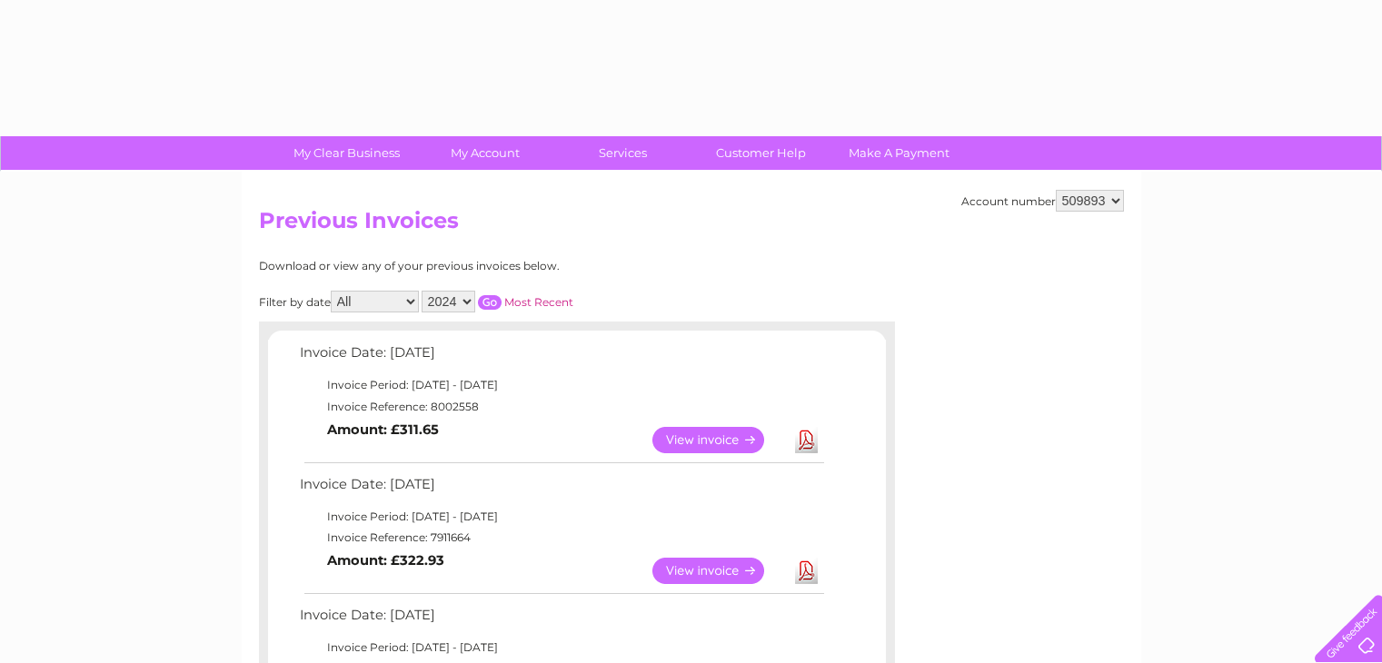
select select "2024"
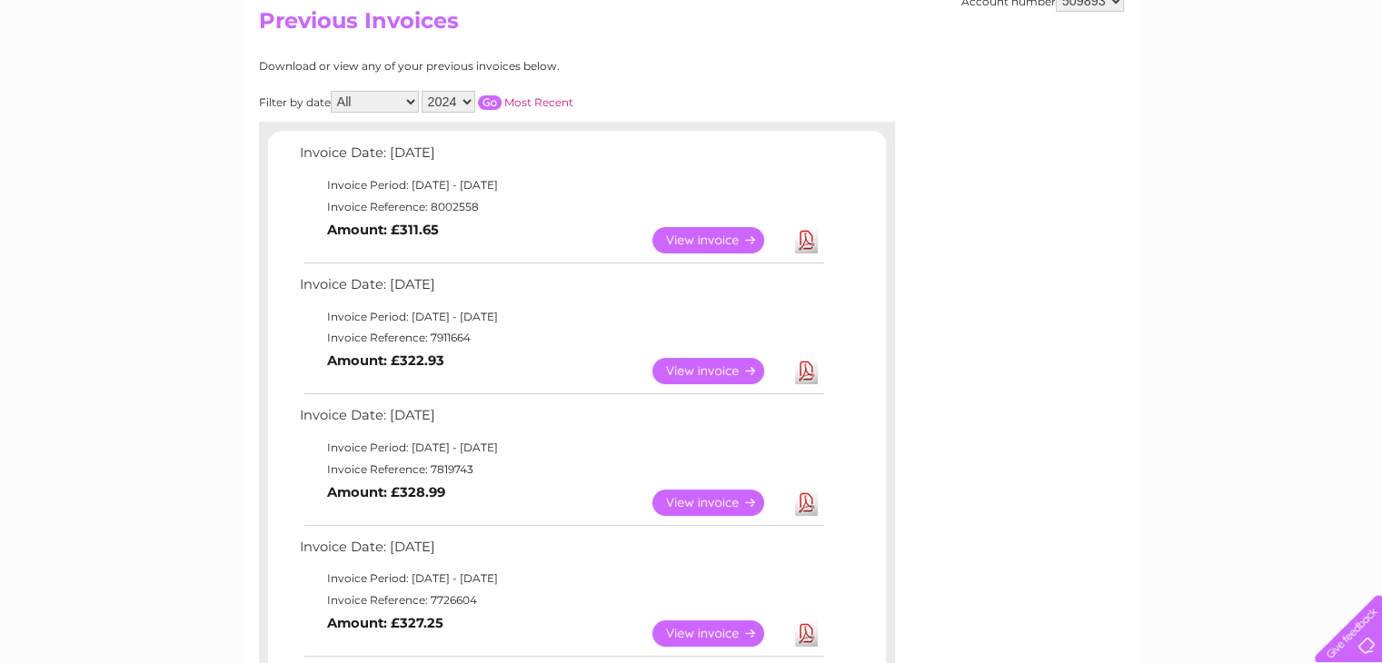
scroll to position [182, 0]
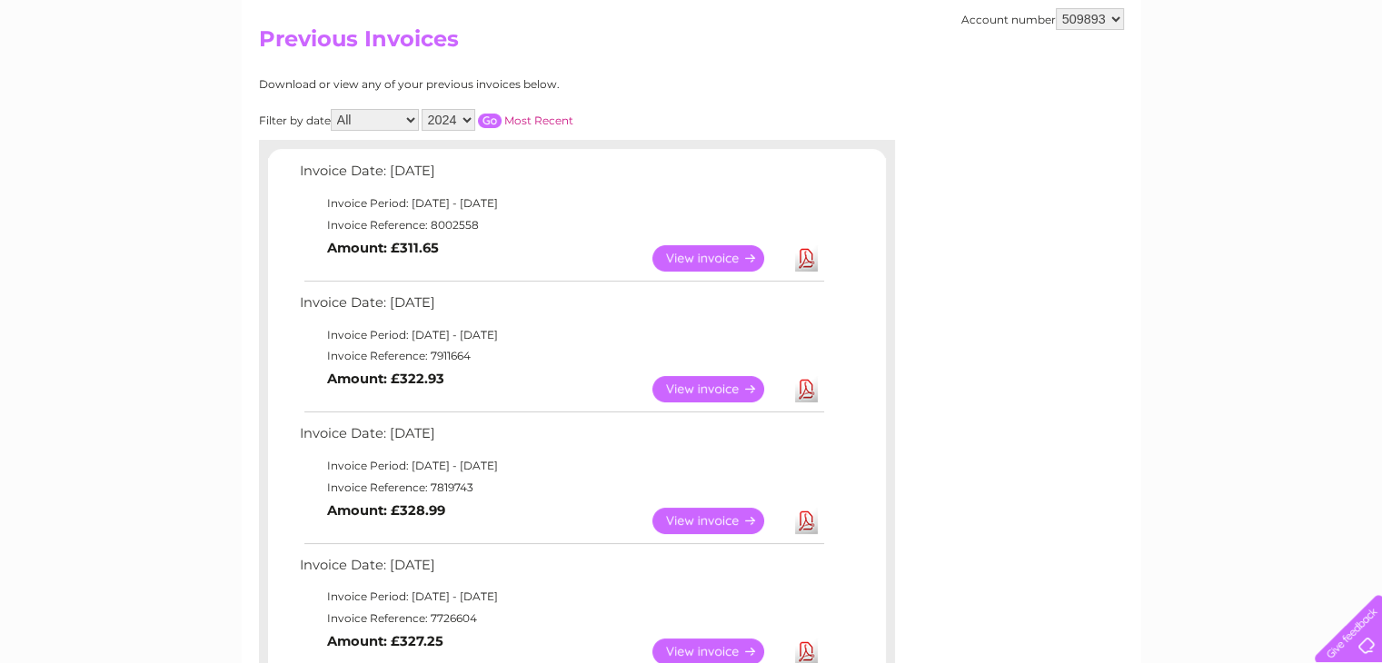
click at [485, 118] on input "button" at bounding box center [490, 121] width 24 height 15
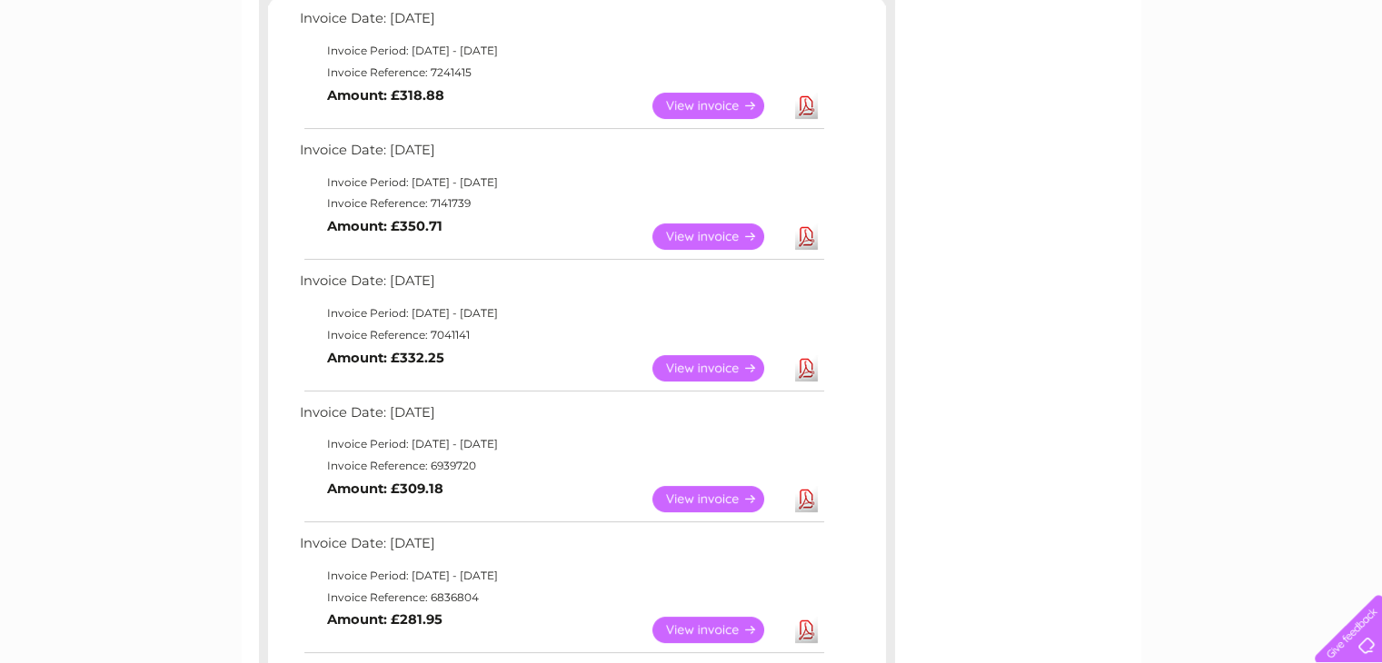
scroll to position [364, 0]
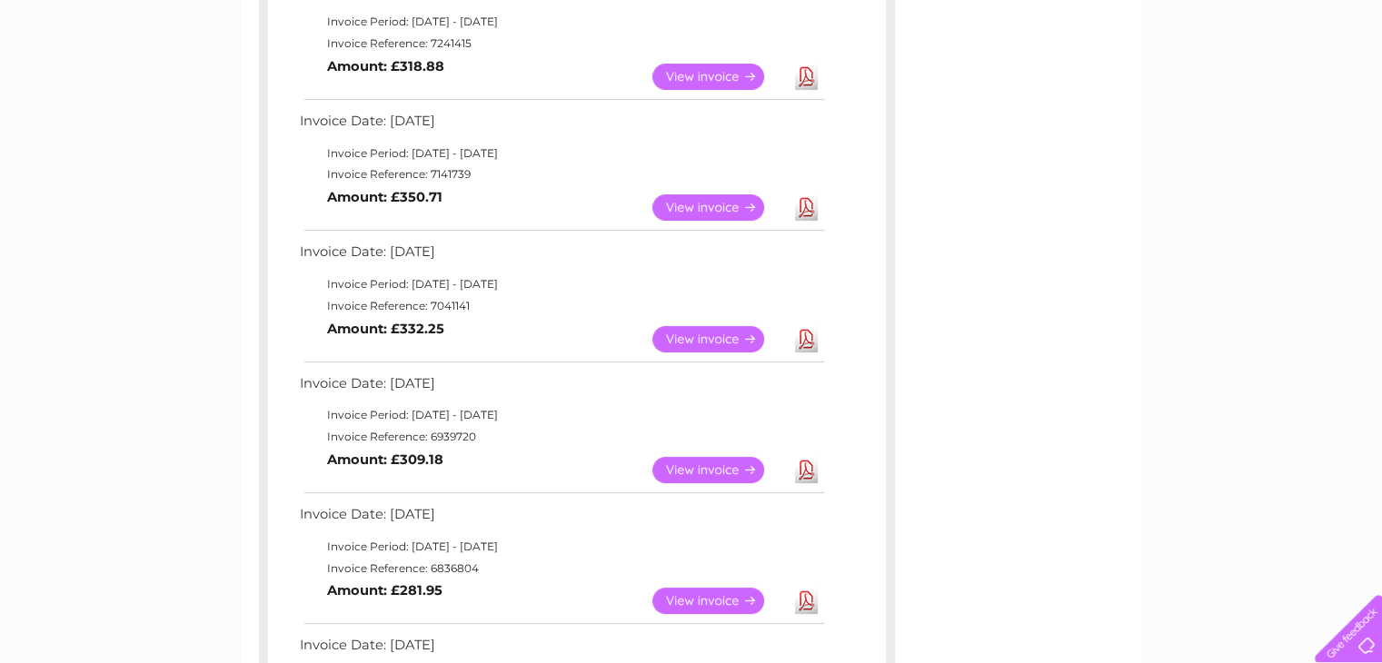
click at [713, 205] on link "View" at bounding box center [720, 208] width 134 height 26
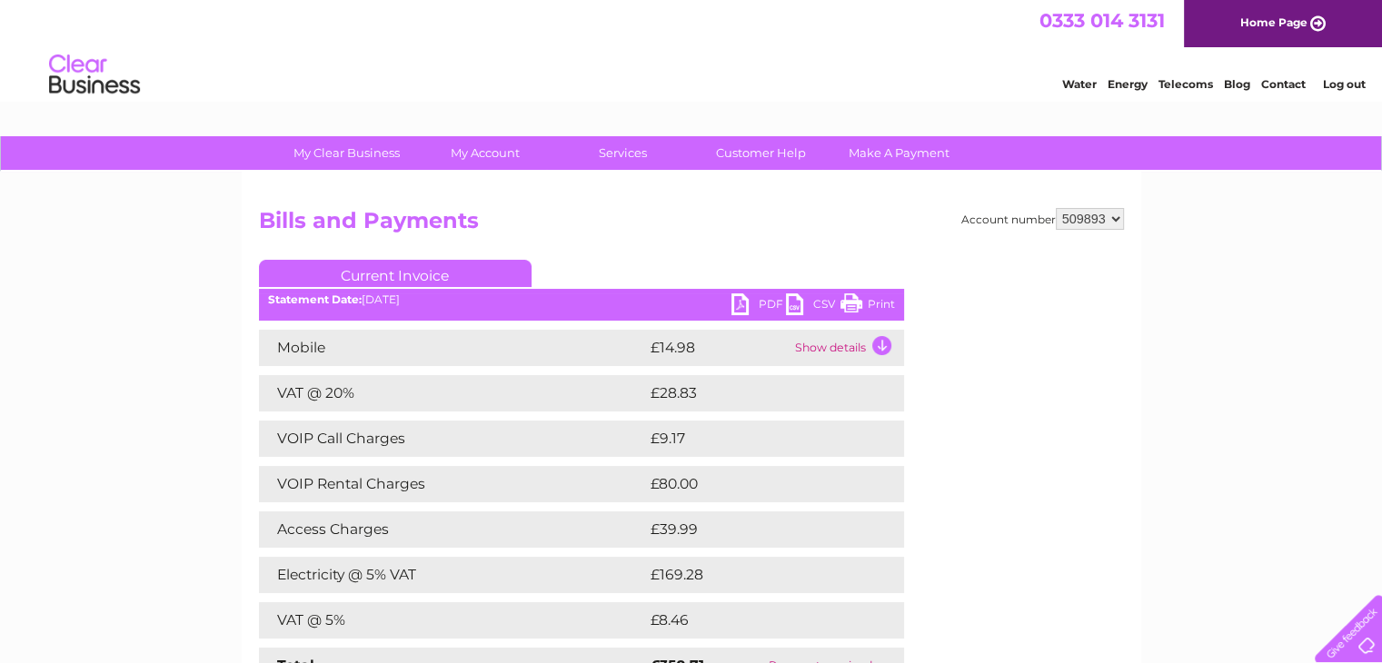
click at [873, 303] on link "Print" at bounding box center [868, 307] width 55 height 26
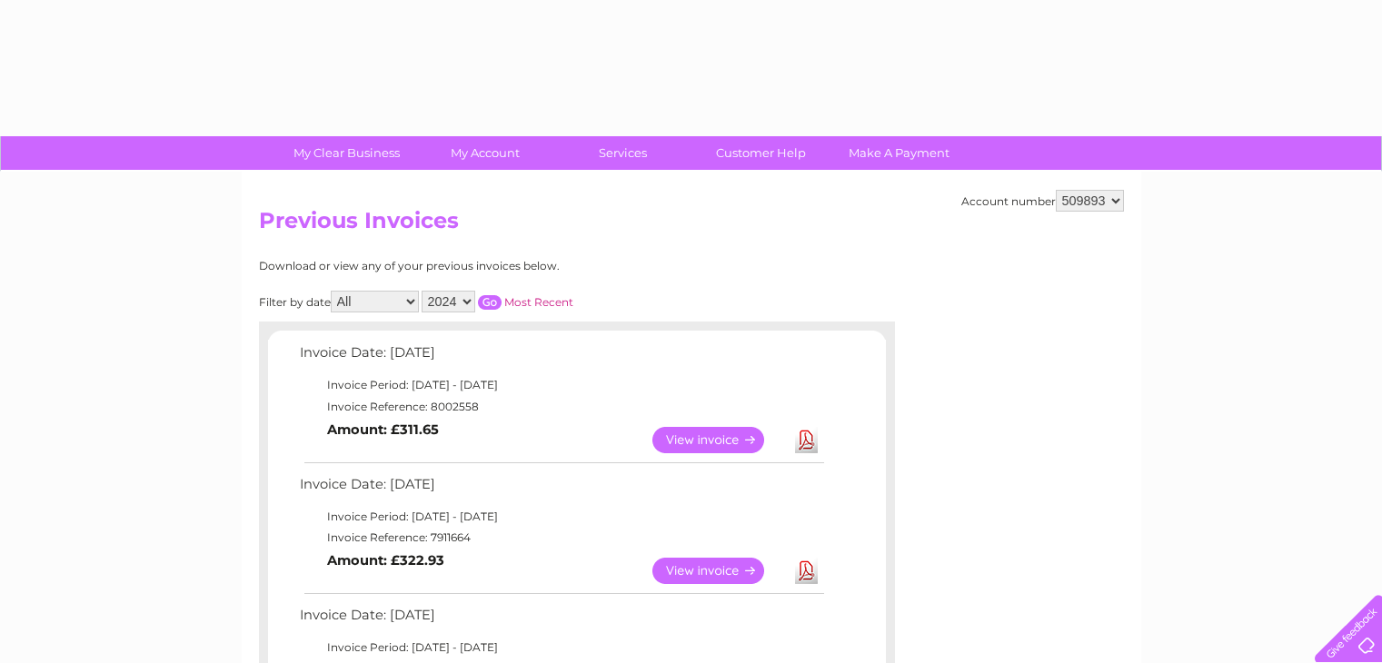
select select "2024"
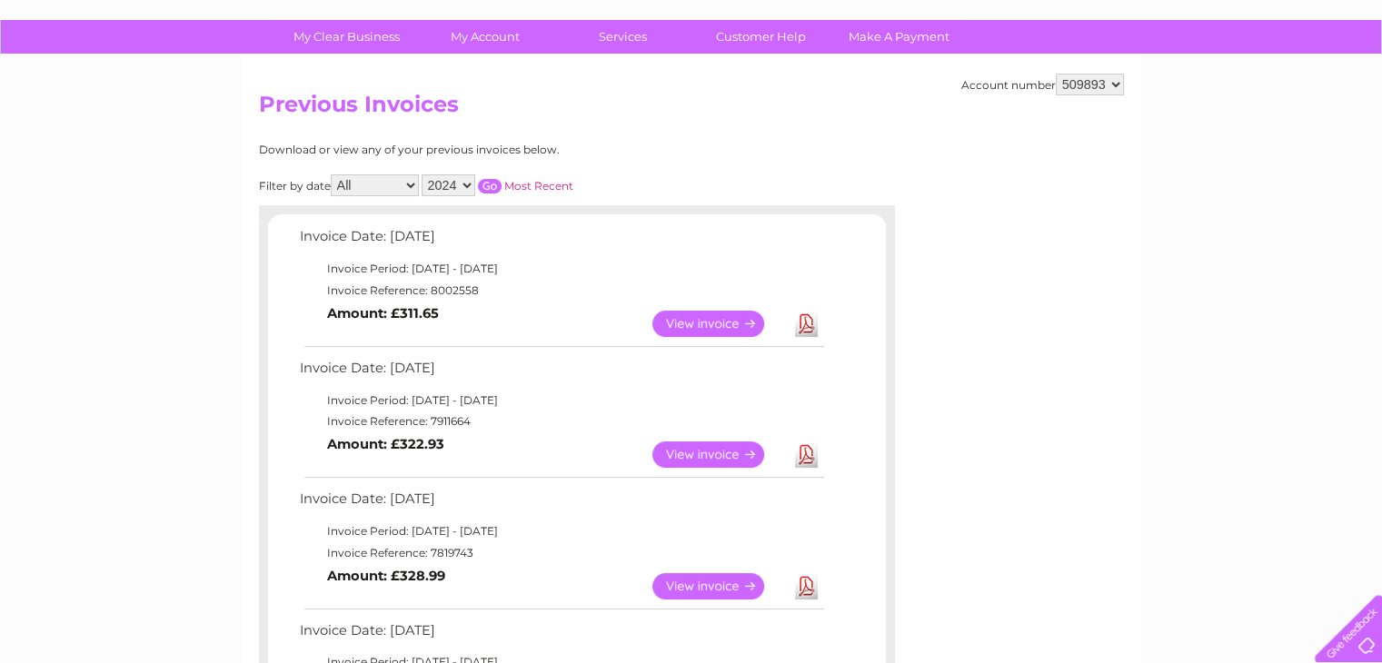
scroll to position [91, 0]
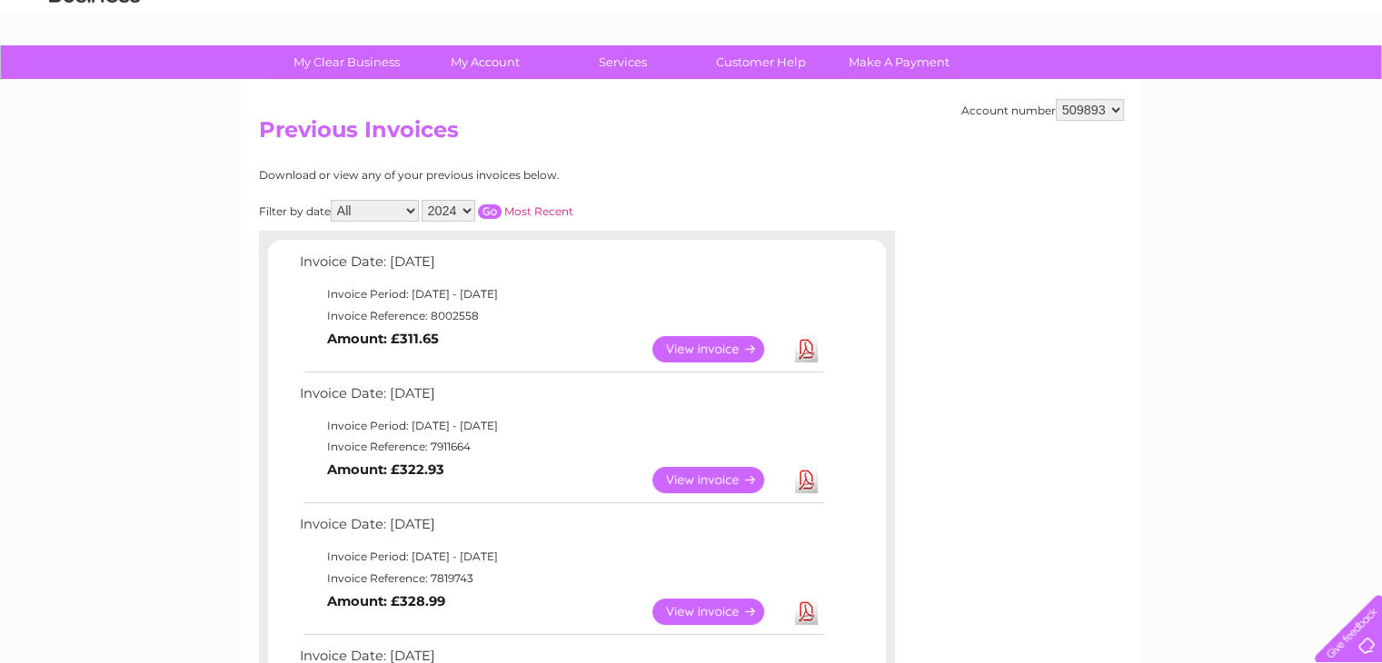
click at [485, 208] on input "button" at bounding box center [490, 212] width 24 height 15
click at [698, 343] on link "View" at bounding box center [720, 349] width 134 height 26
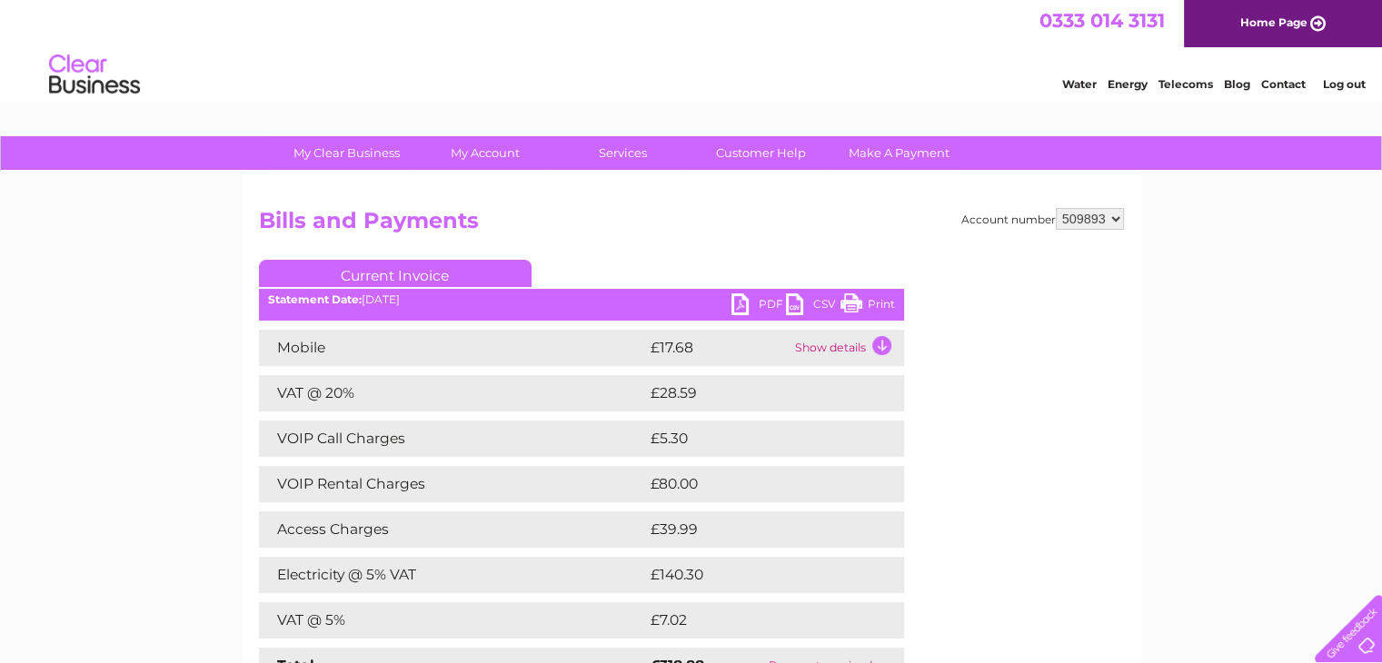
click at [876, 307] on link "Print" at bounding box center [868, 307] width 55 height 26
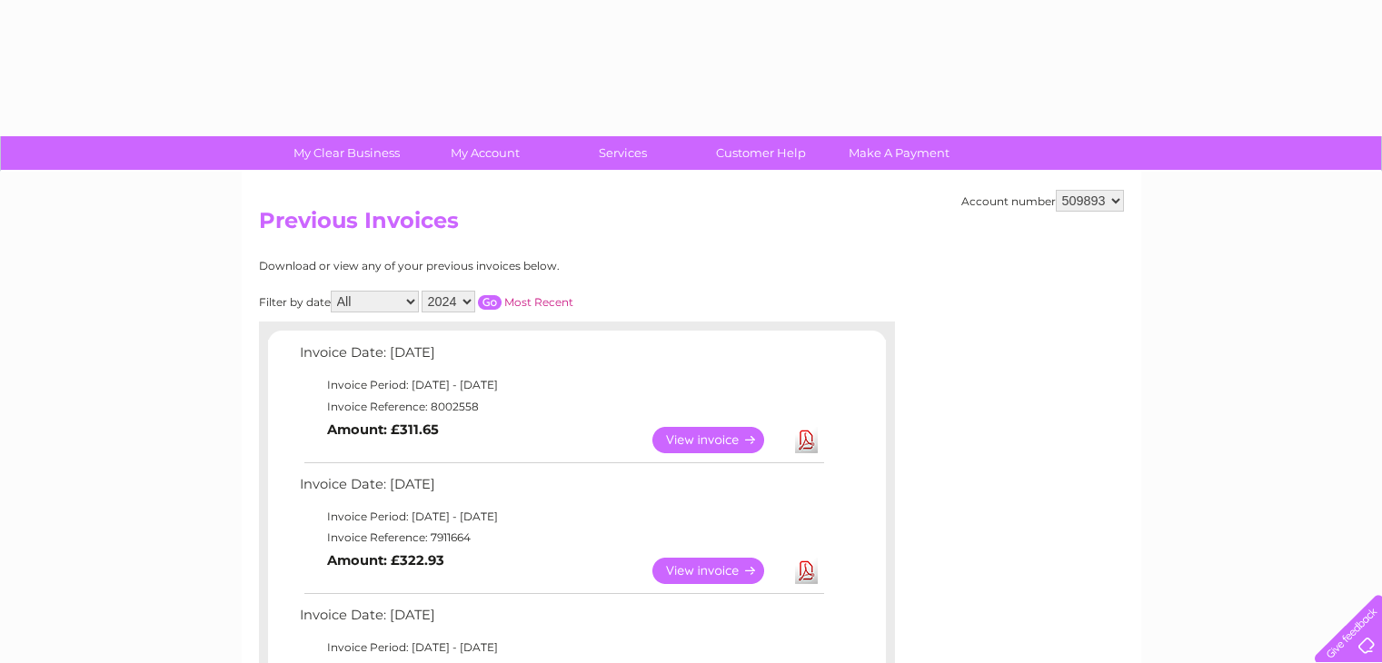
select select "2024"
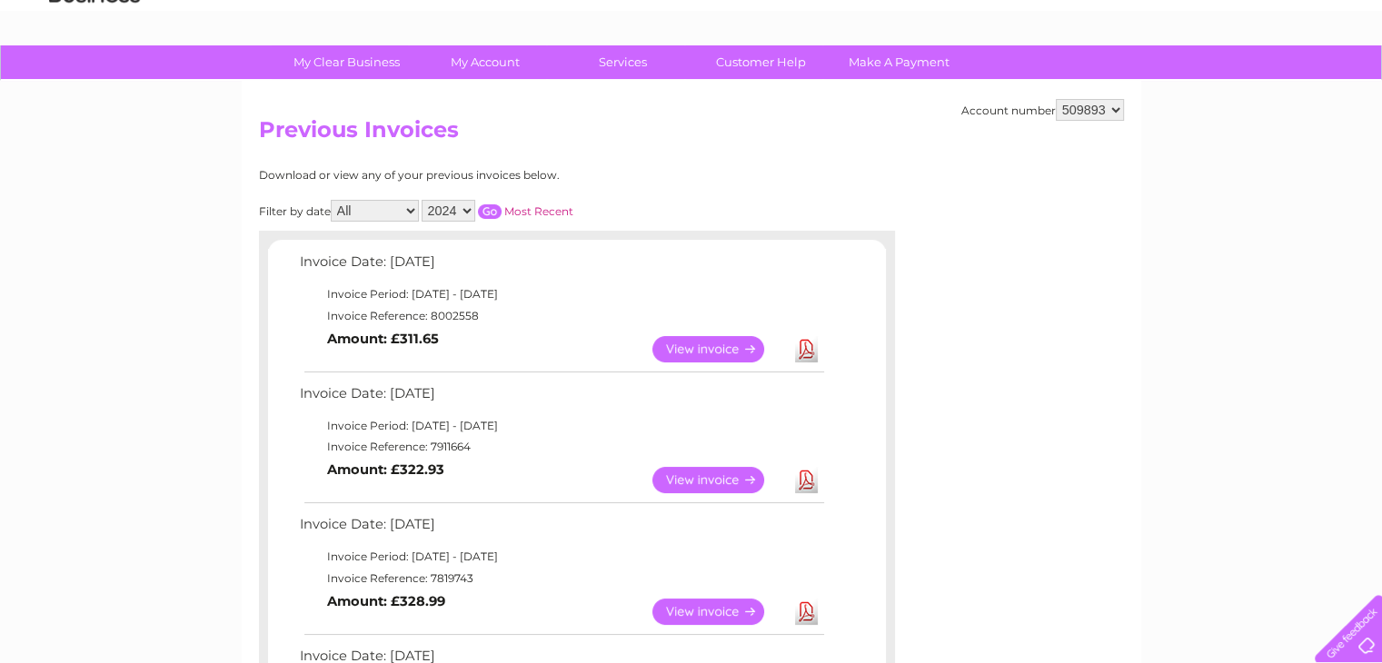
click at [469, 214] on select "2025 2024 2023 2022" at bounding box center [449, 211] width 54 height 22
click at [553, 348] on td "View Download Amount: £311.65" at bounding box center [561, 349] width 532 height 45
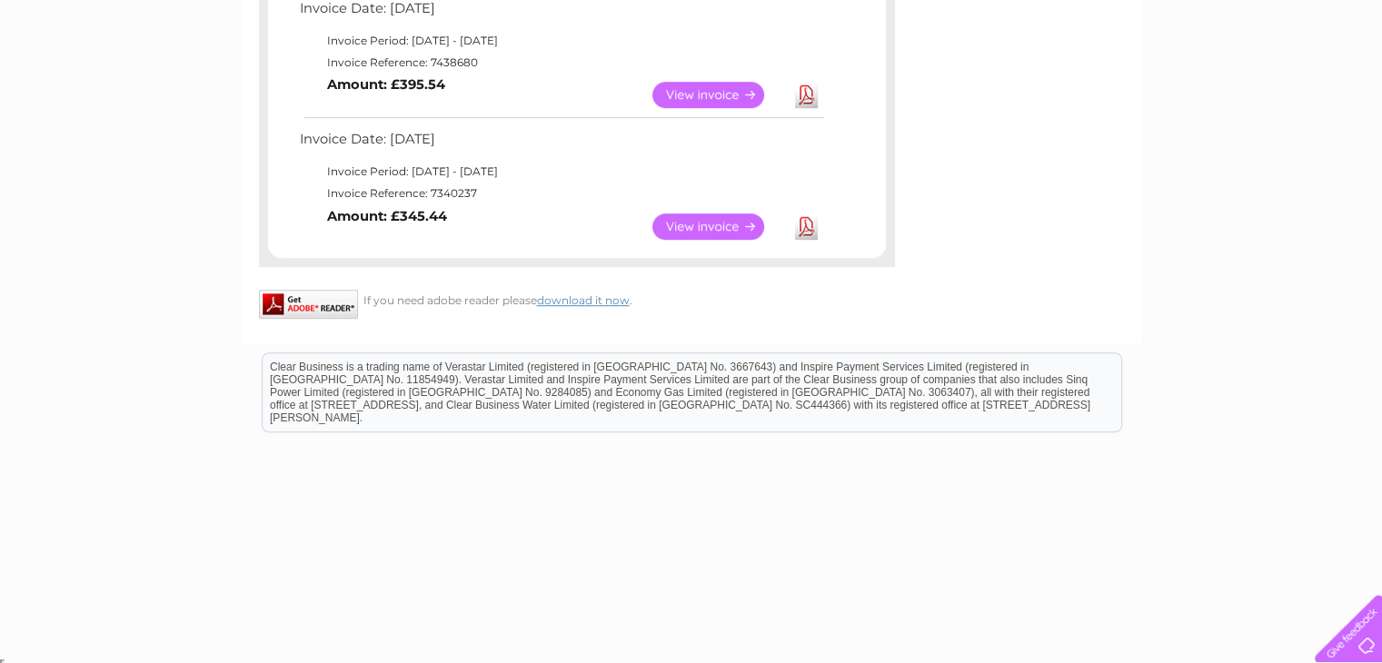
scroll to position [1135, 0]
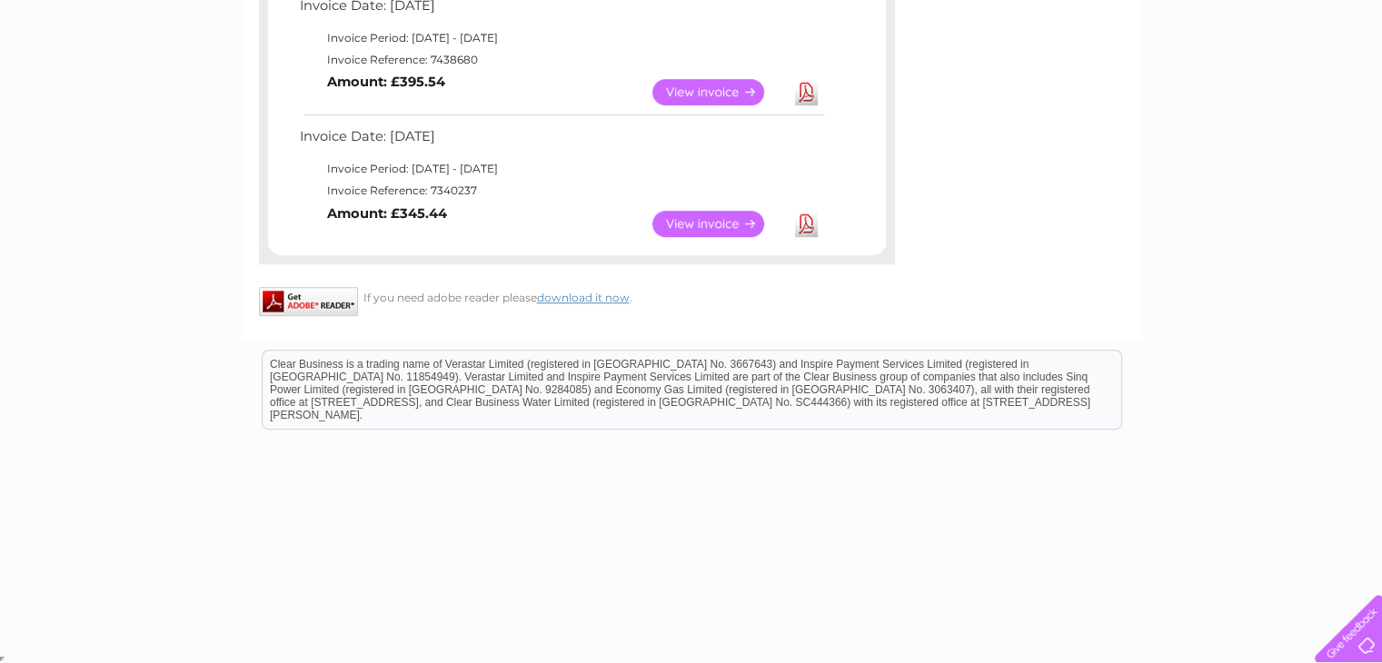
click at [723, 226] on link "View" at bounding box center [720, 224] width 134 height 26
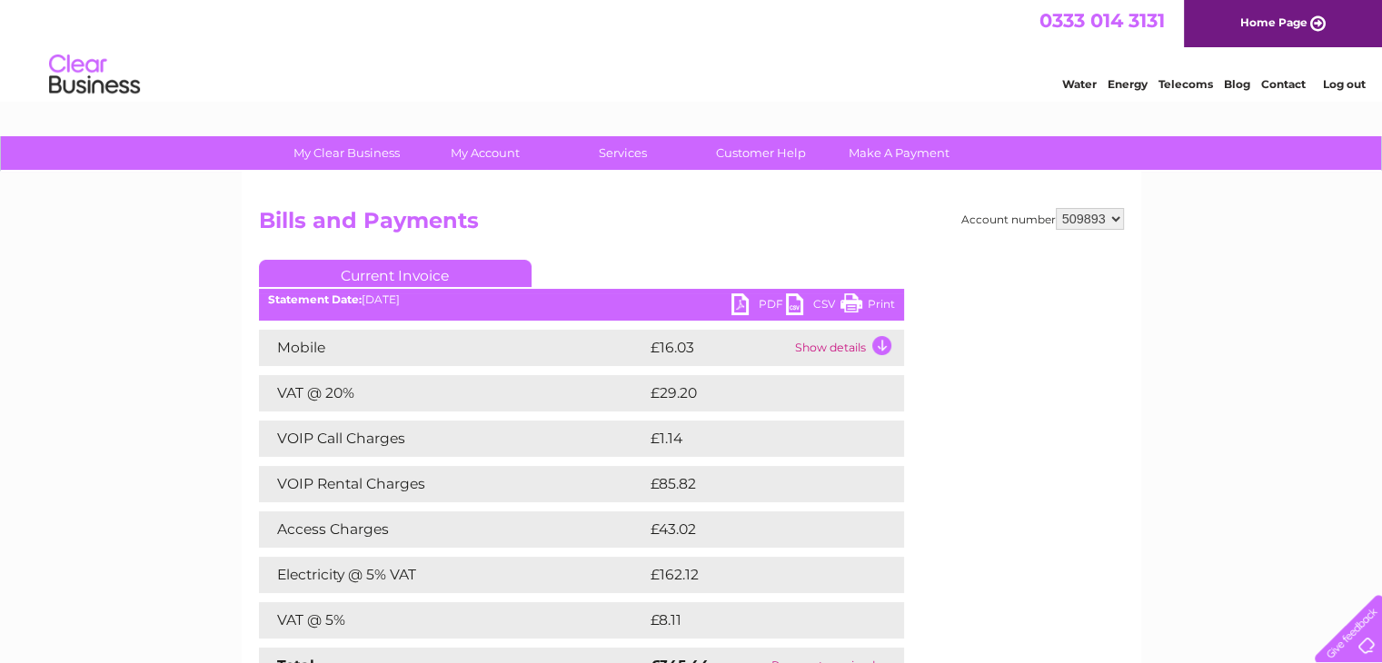
click at [869, 302] on link "Print" at bounding box center [868, 307] width 55 height 26
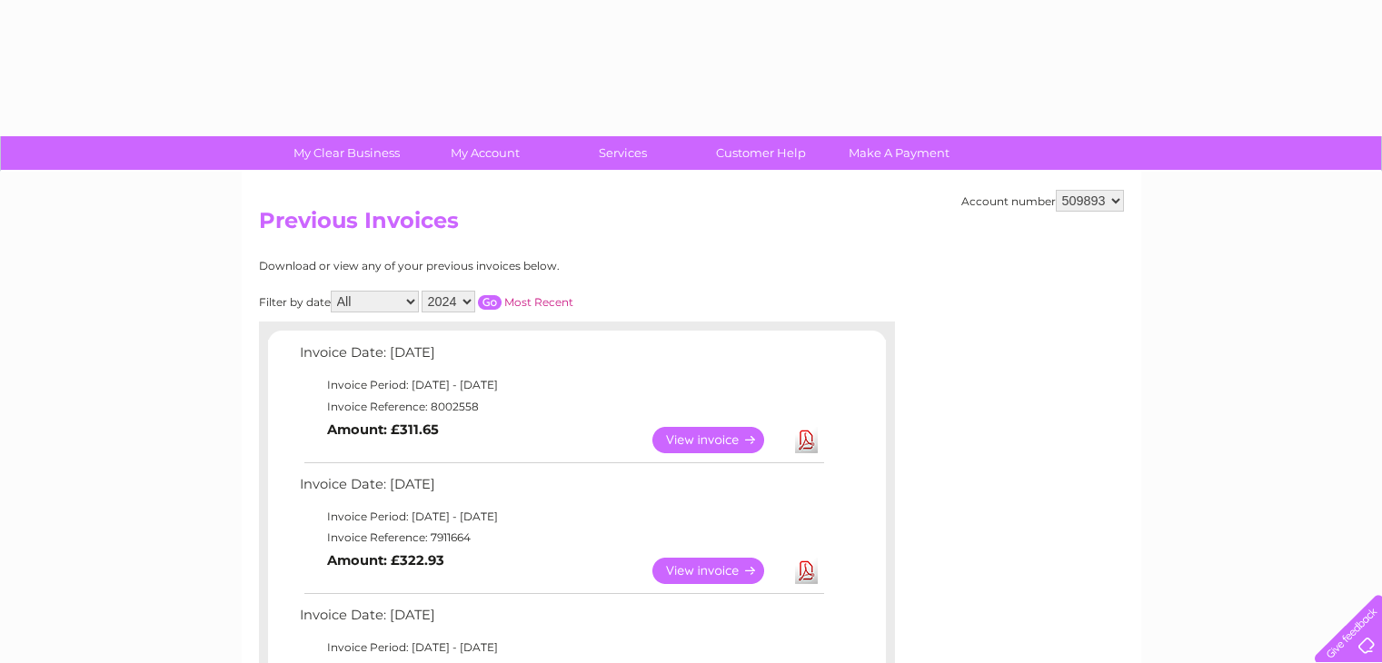
select select "2024"
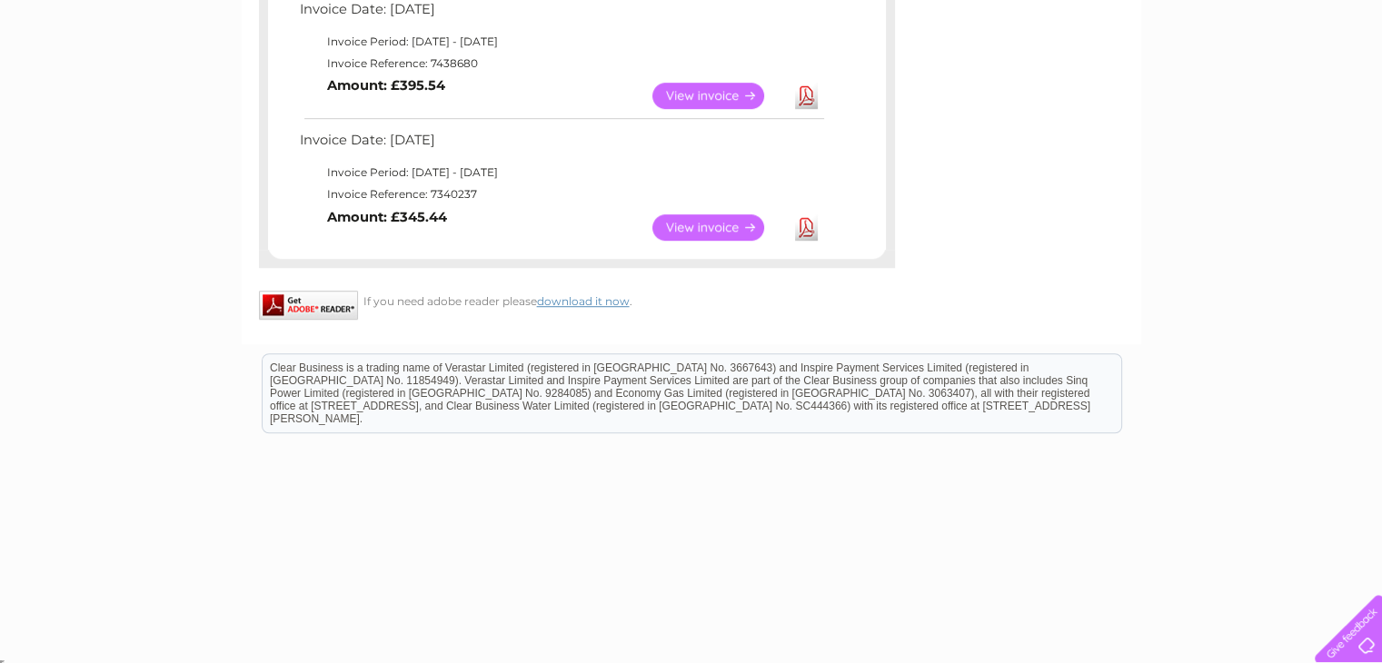
scroll to position [1041, 0]
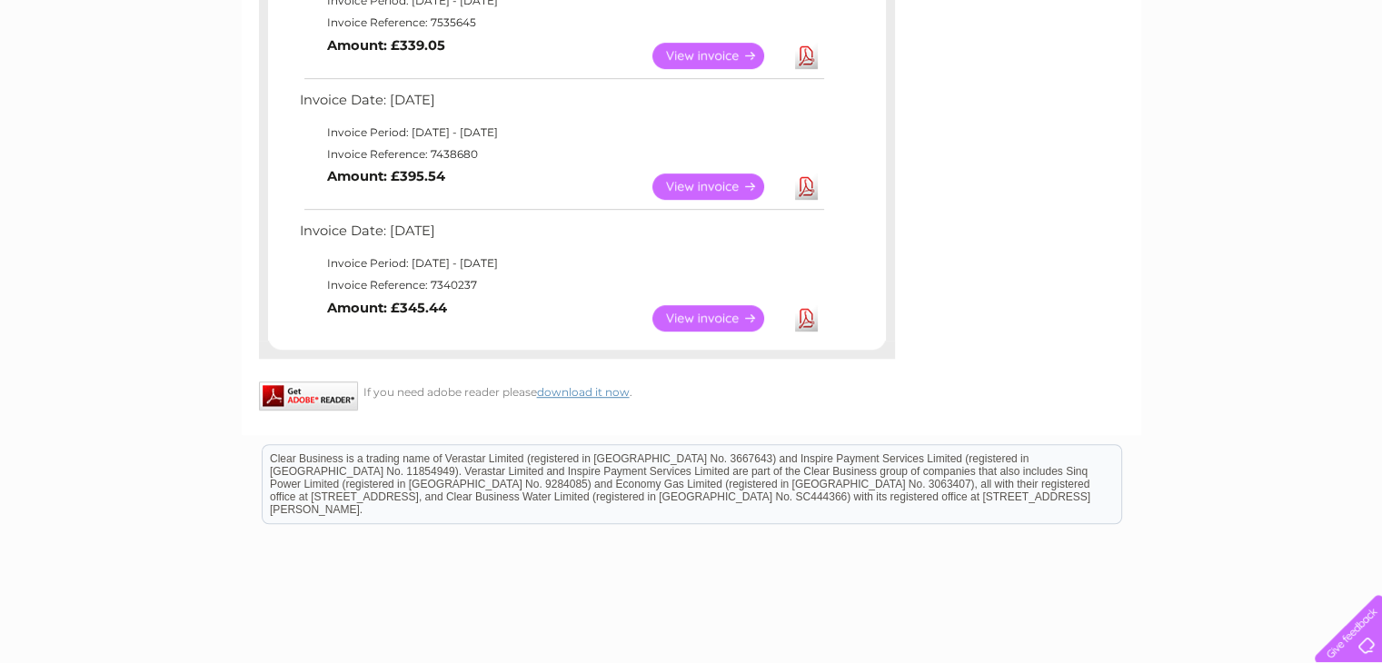
click at [672, 185] on link "View" at bounding box center [720, 187] width 134 height 26
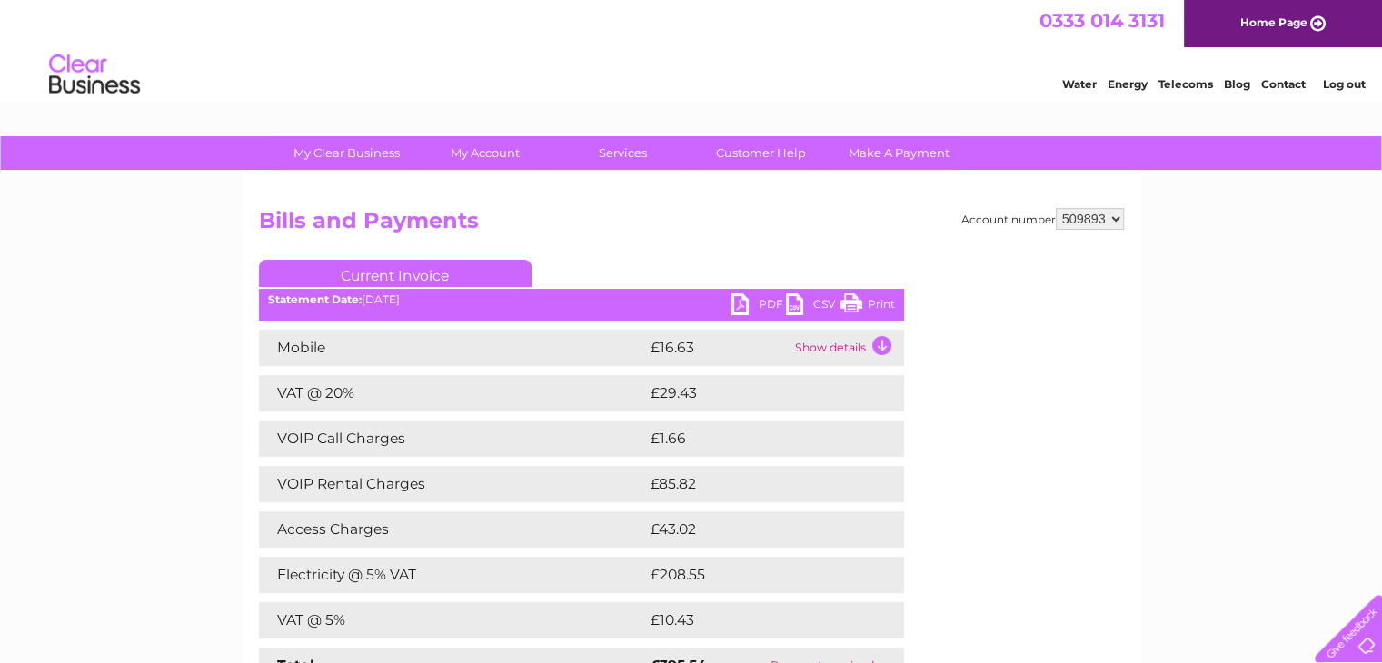
click at [868, 303] on link "Print" at bounding box center [868, 307] width 55 height 26
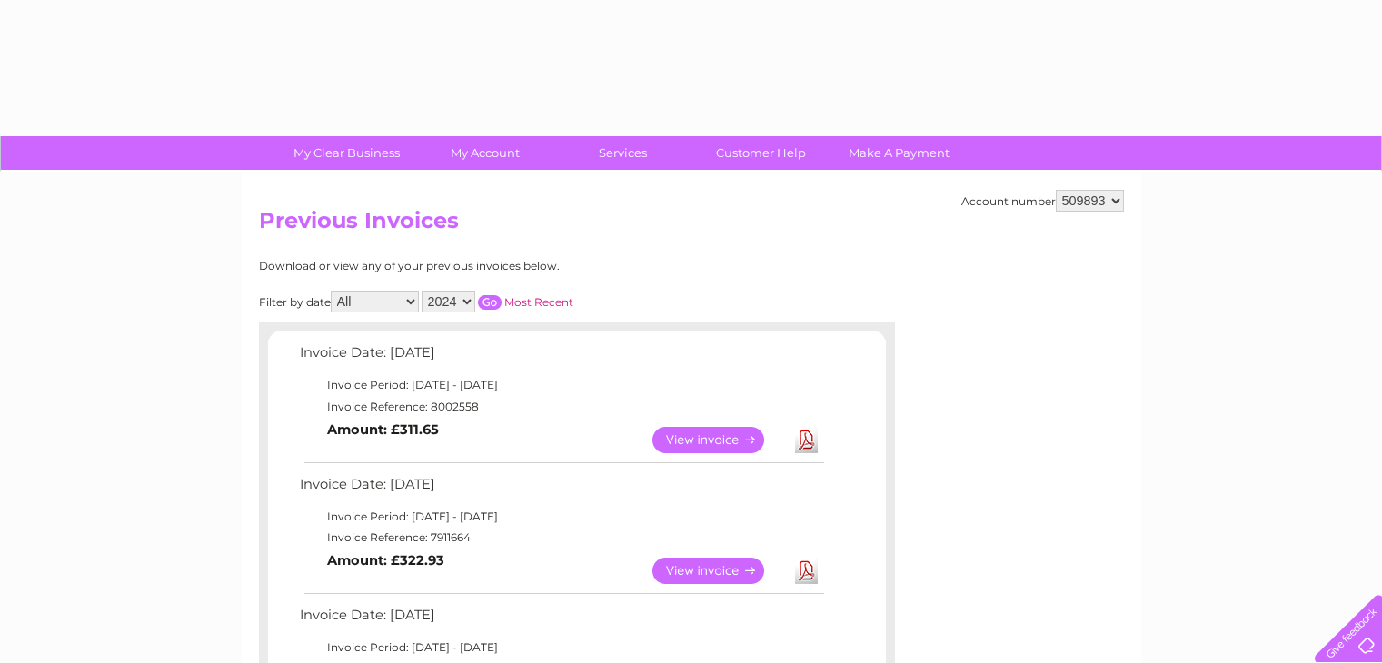
select select "2024"
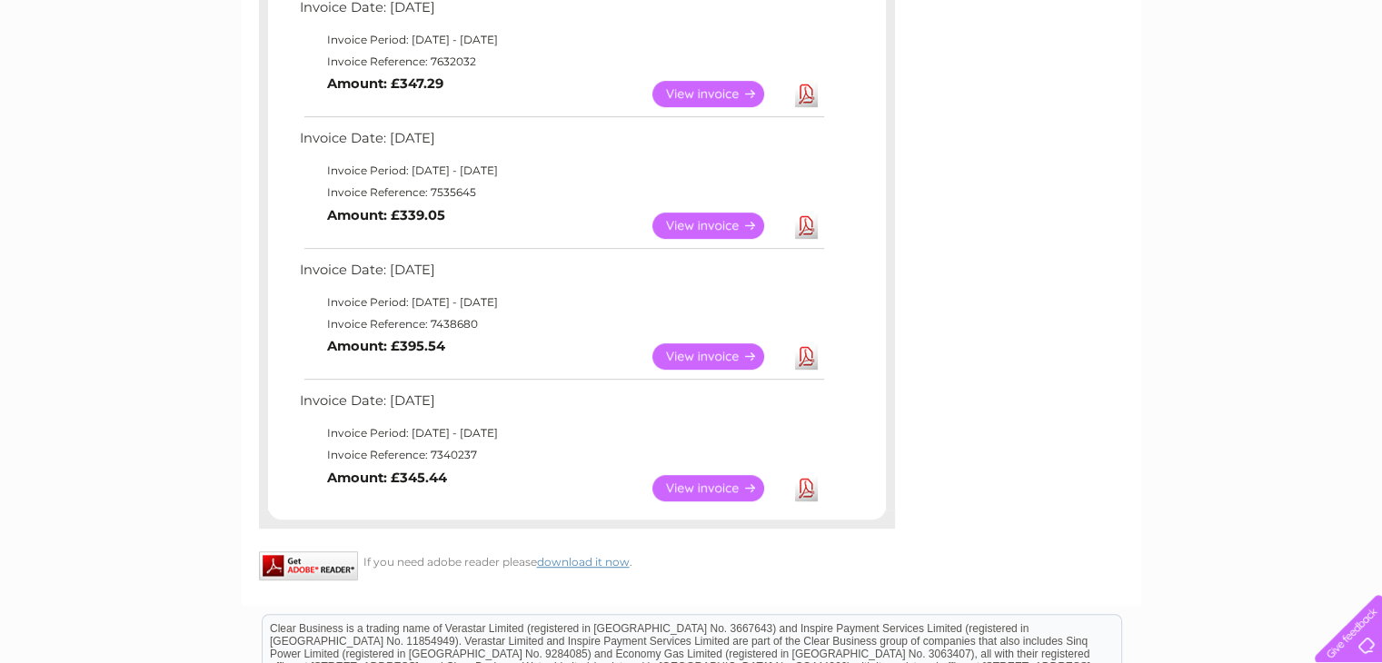
scroll to position [854, 0]
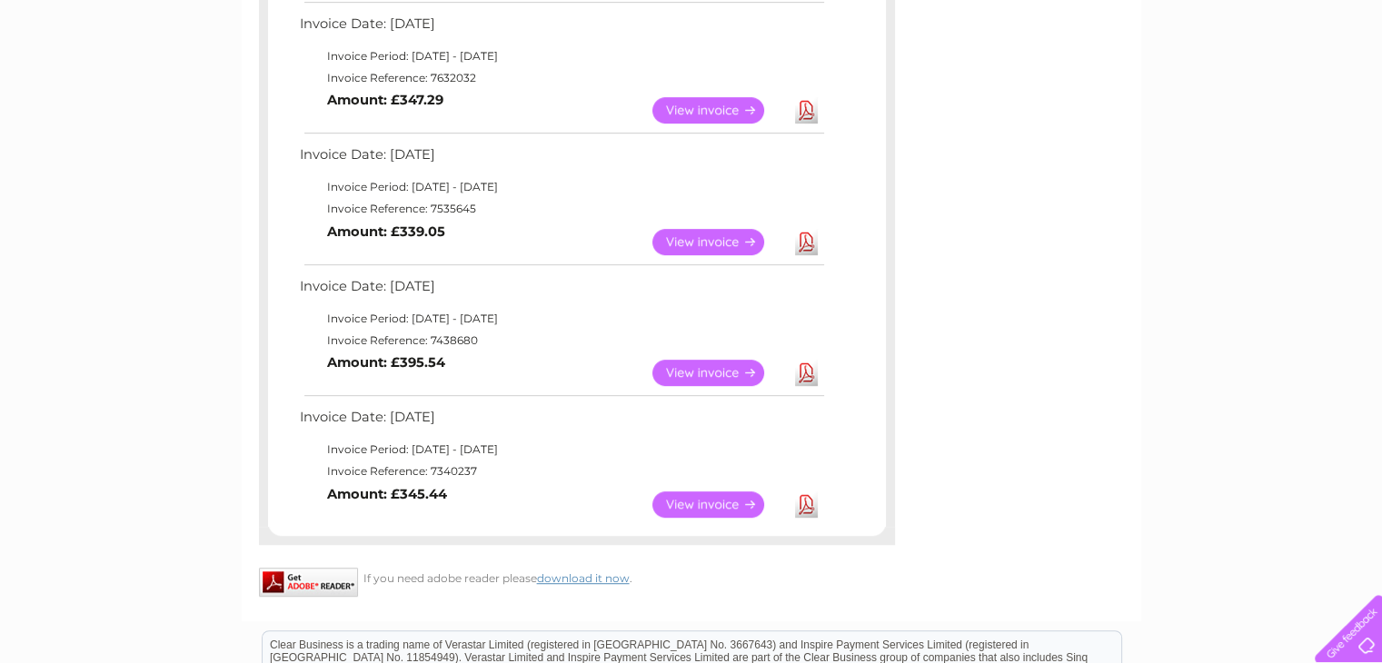
click at [711, 244] on link "View" at bounding box center [720, 242] width 134 height 26
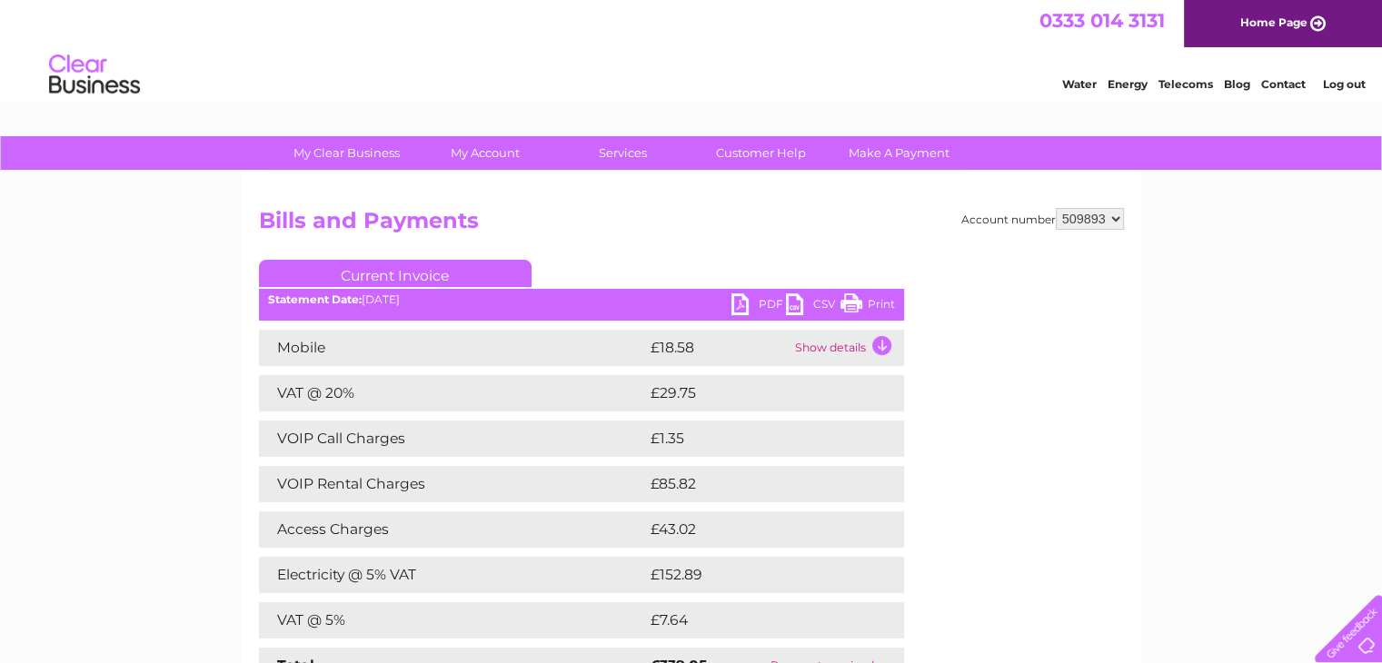
click at [870, 306] on link "Print" at bounding box center [868, 307] width 55 height 26
click at [1362, 87] on link "Log out" at bounding box center [1343, 84] width 43 height 14
